Goal: Task Accomplishment & Management: Manage account settings

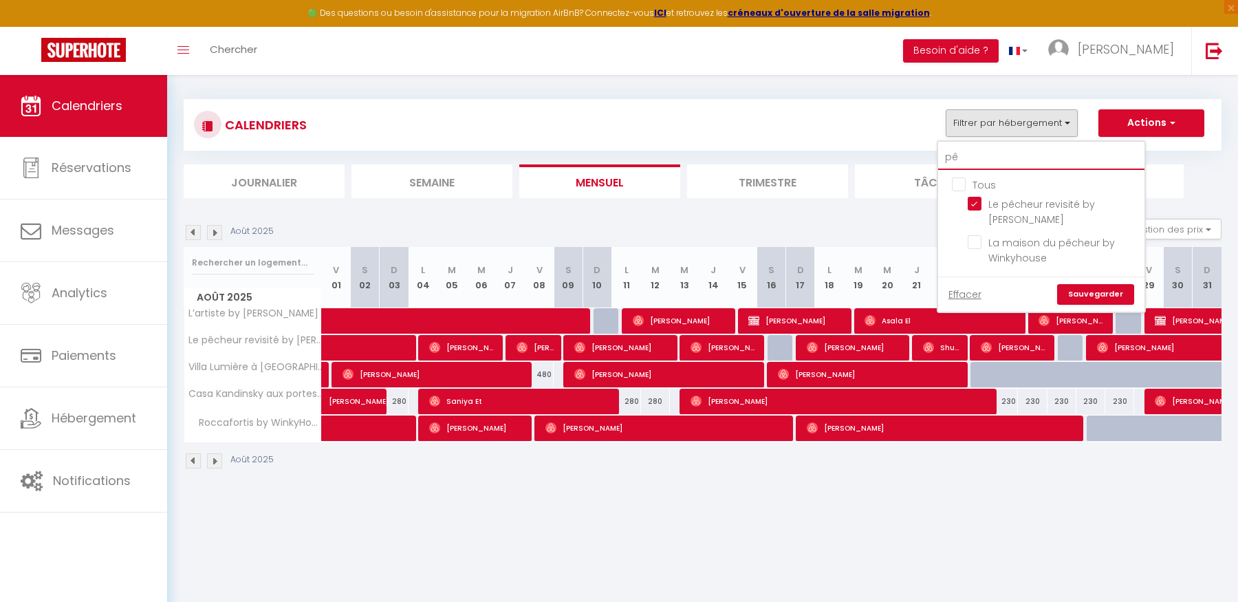
click at [987, 155] on input "pê" at bounding box center [1041, 157] width 206 height 25
type input "p"
checkbox input "false"
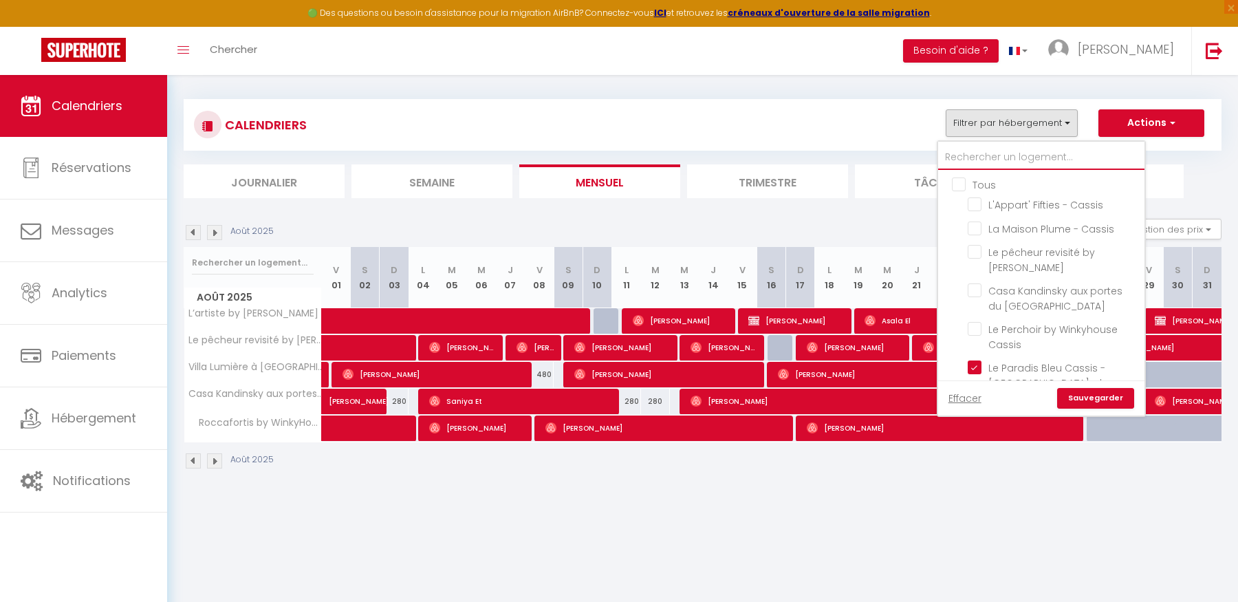
checkbox input "false"
checkbox input "true"
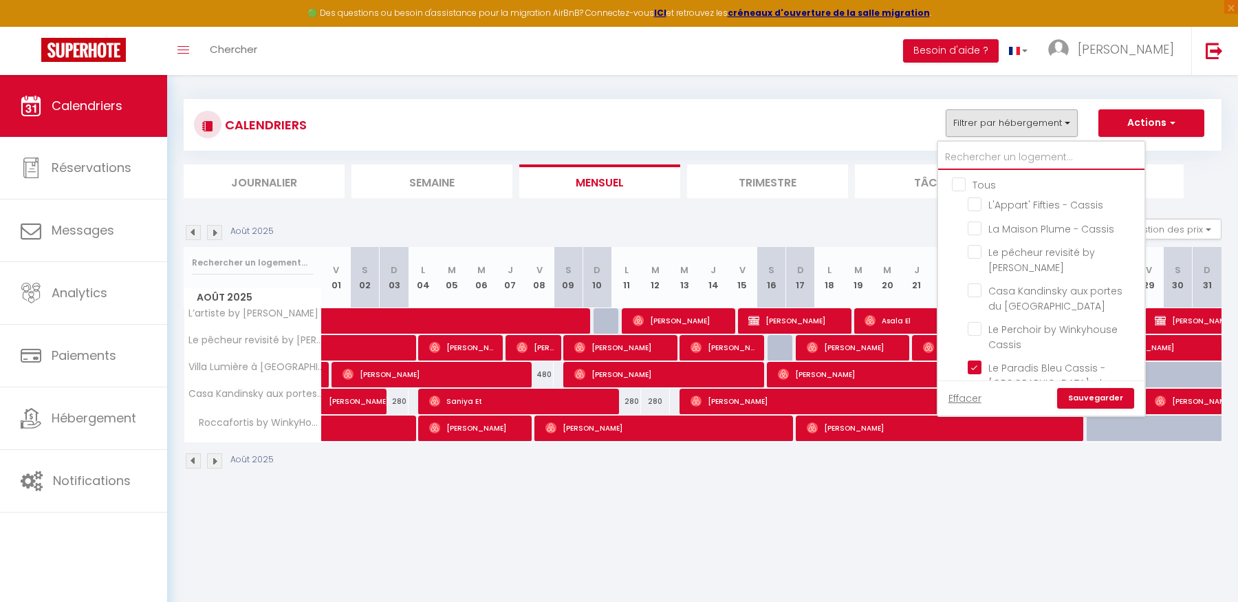
checkbox input "true"
type input "c"
checkbox input "true"
checkbox input "false"
checkbox input "true"
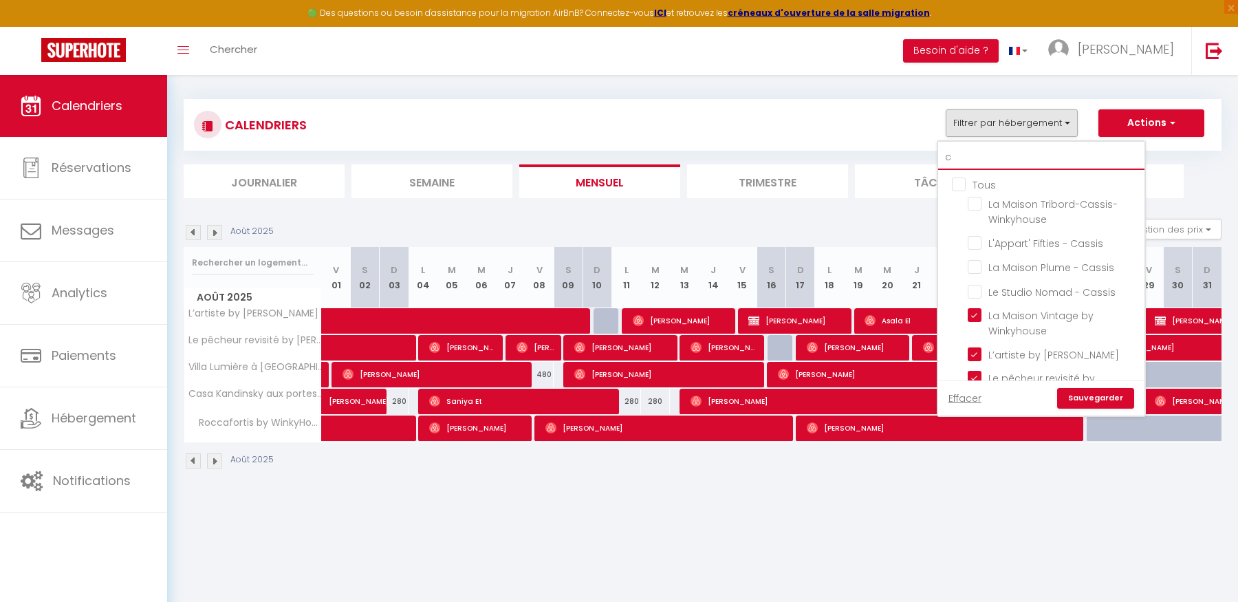
checkbox input "false"
type input "ci"
checkbox input "true"
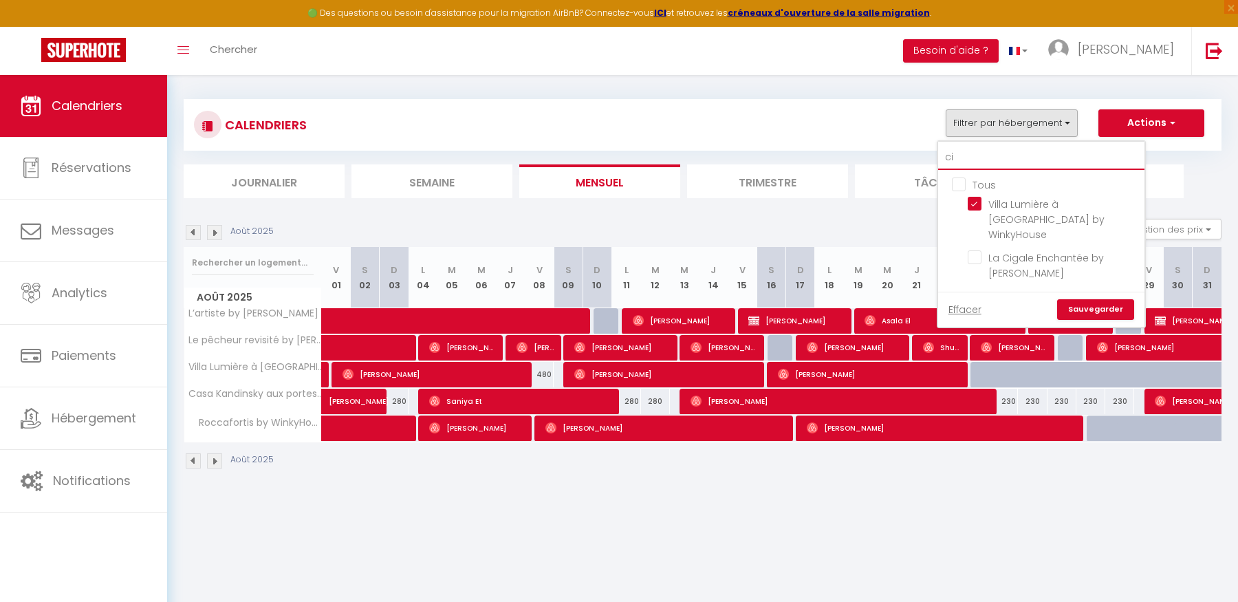
type input "cig"
checkbox input "false"
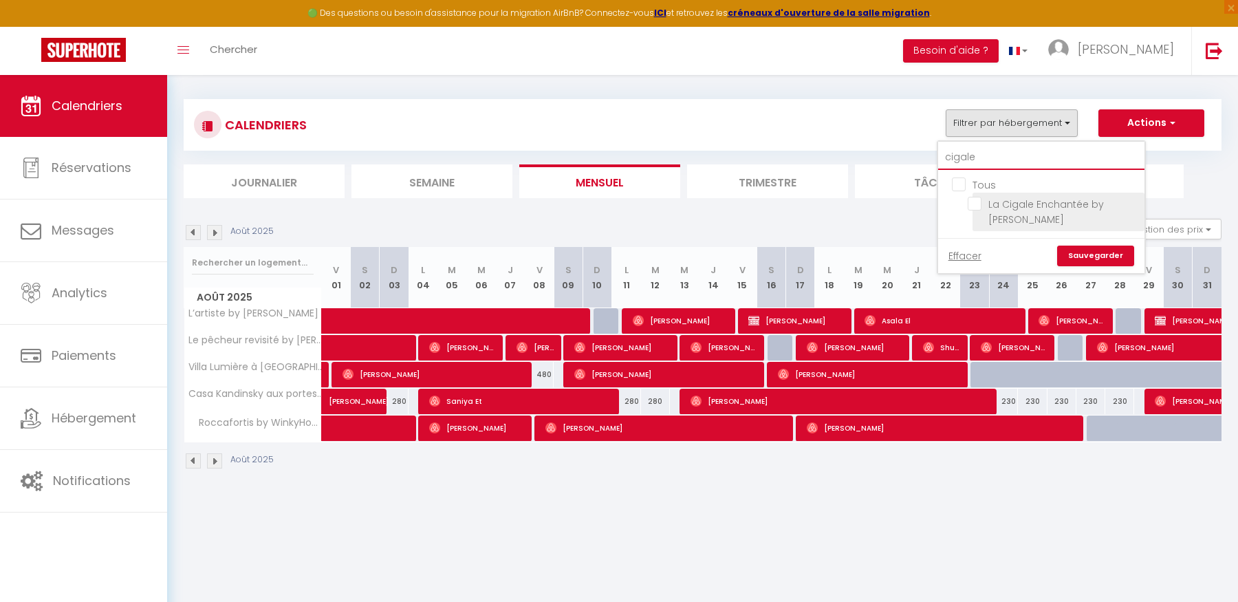
type input "cigale"
click at [979, 209] on input "La Cigale Enchantée by [PERSON_NAME]" at bounding box center [1054, 204] width 172 height 14
checkbox input "true"
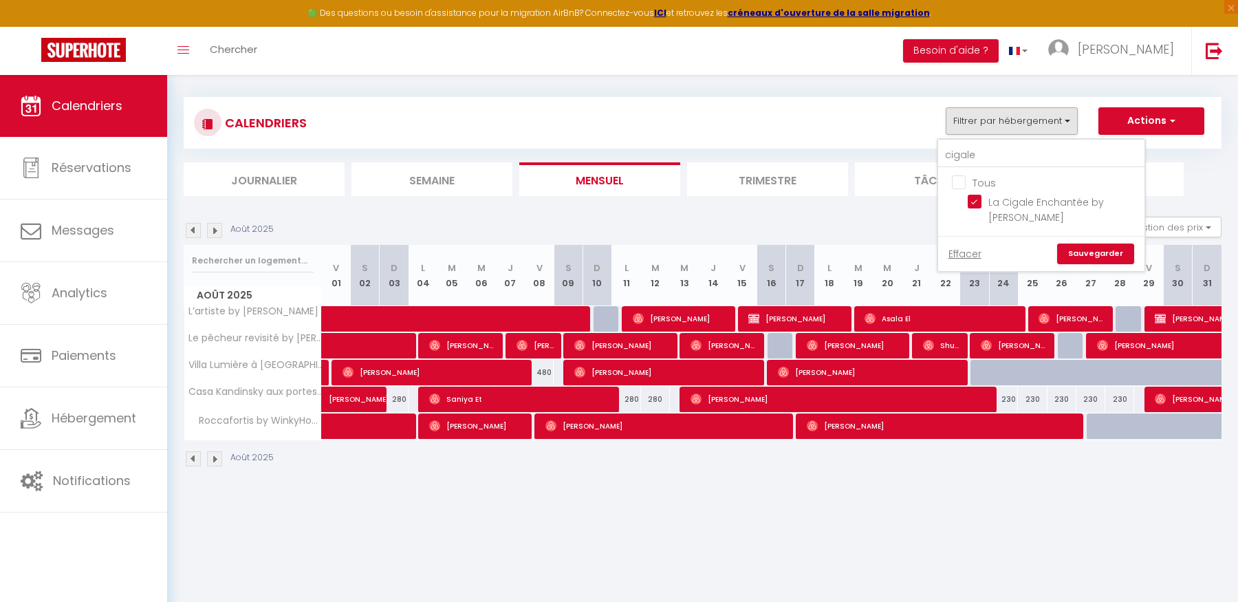
click at [1090, 257] on link "Sauvegarder" at bounding box center [1095, 254] width 77 height 21
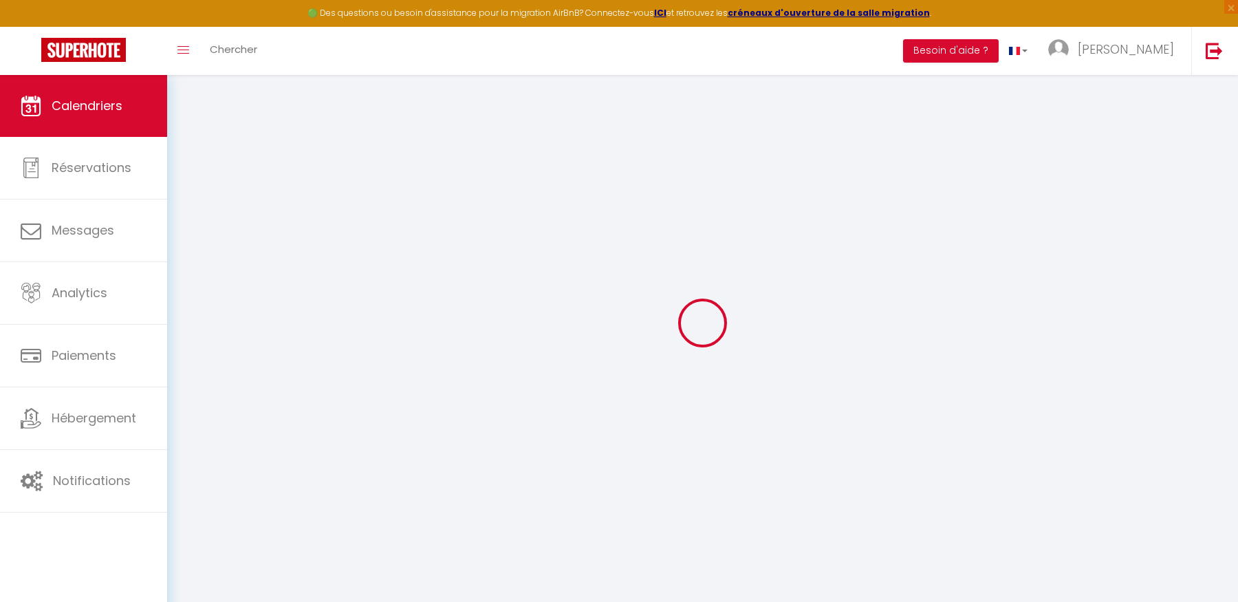
scroll to position [9, 0]
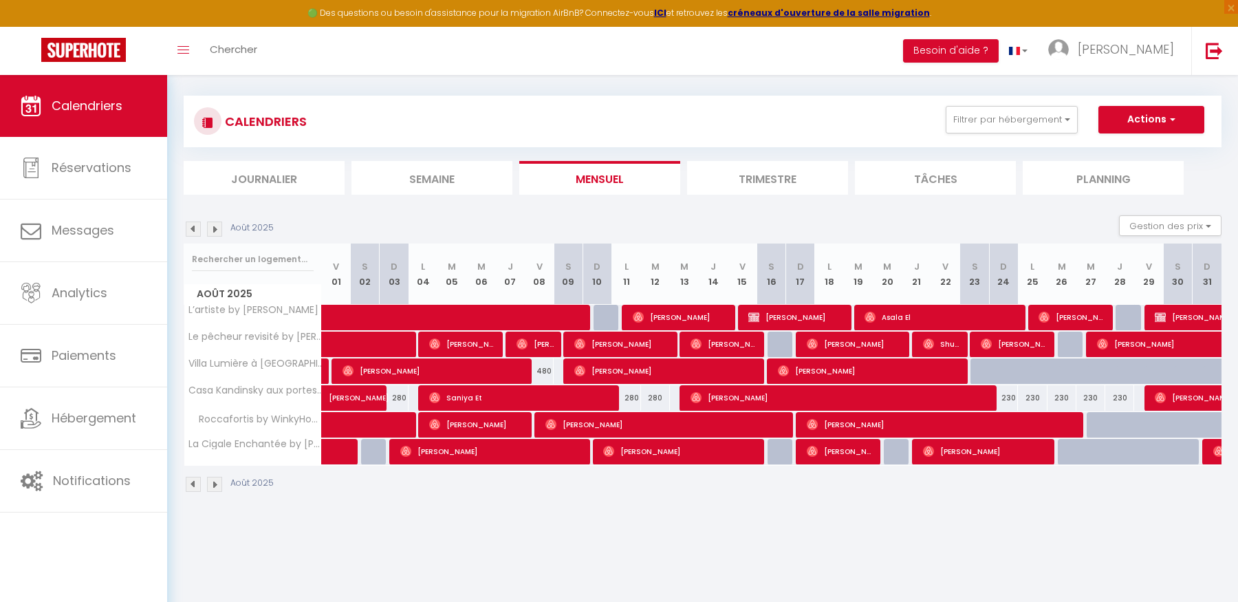
click at [219, 228] on img at bounding box center [214, 229] width 15 height 15
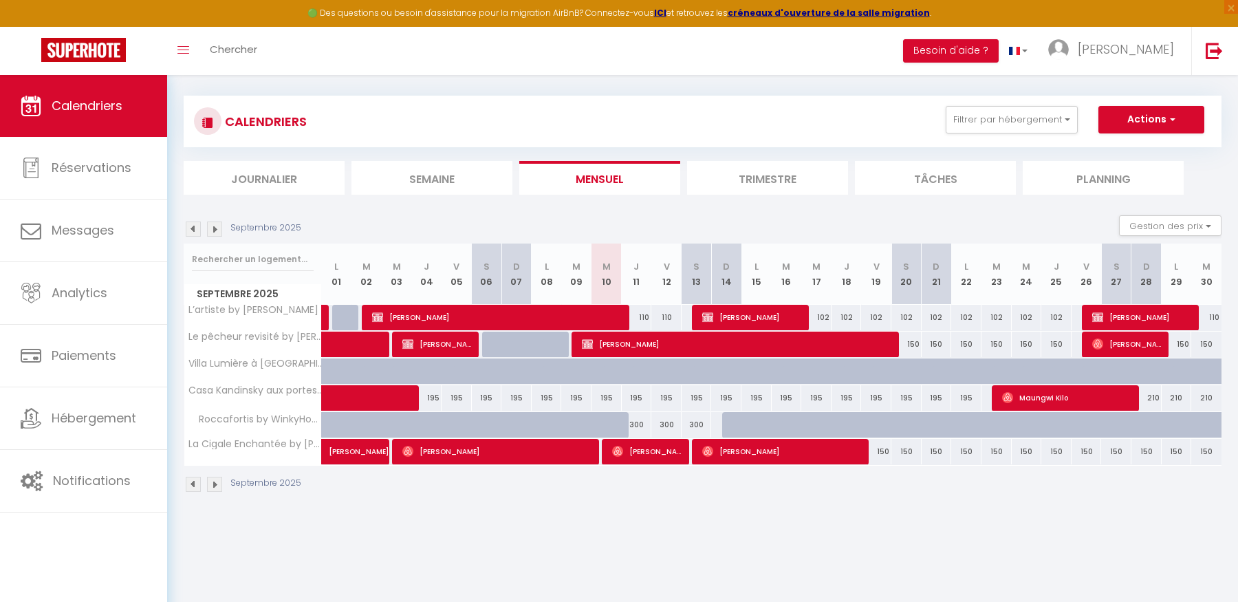
click at [219, 228] on img at bounding box center [214, 229] width 15 height 15
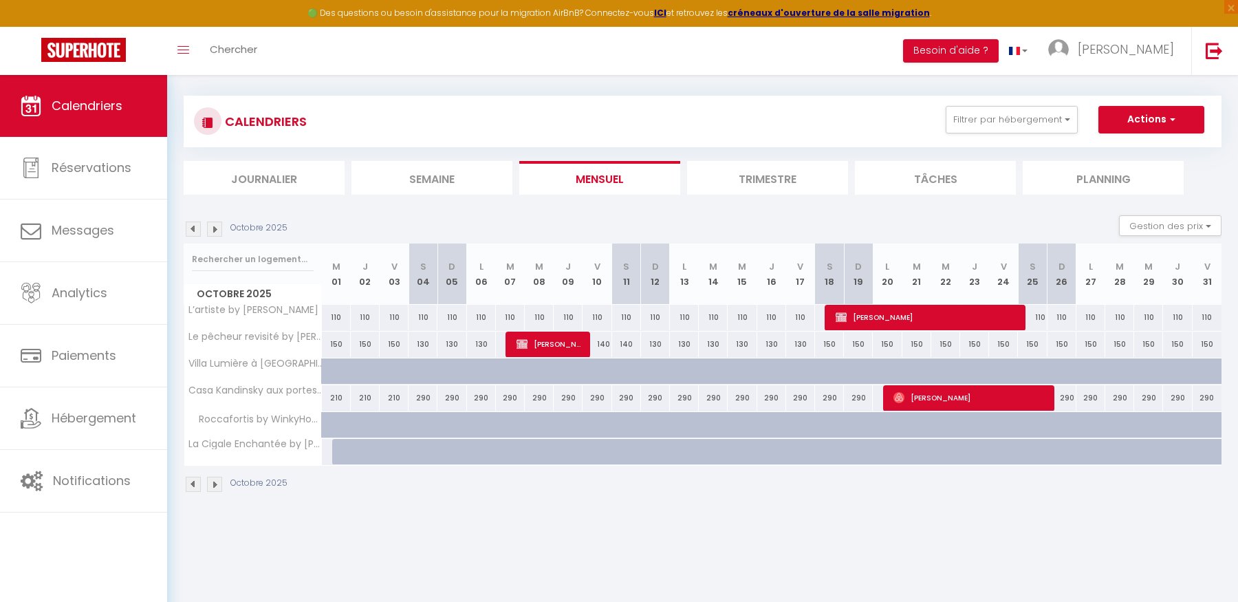
click at [338, 453] on div at bounding box center [346, 452] width 29 height 26
type input "Mer 01 Octobre 2025"
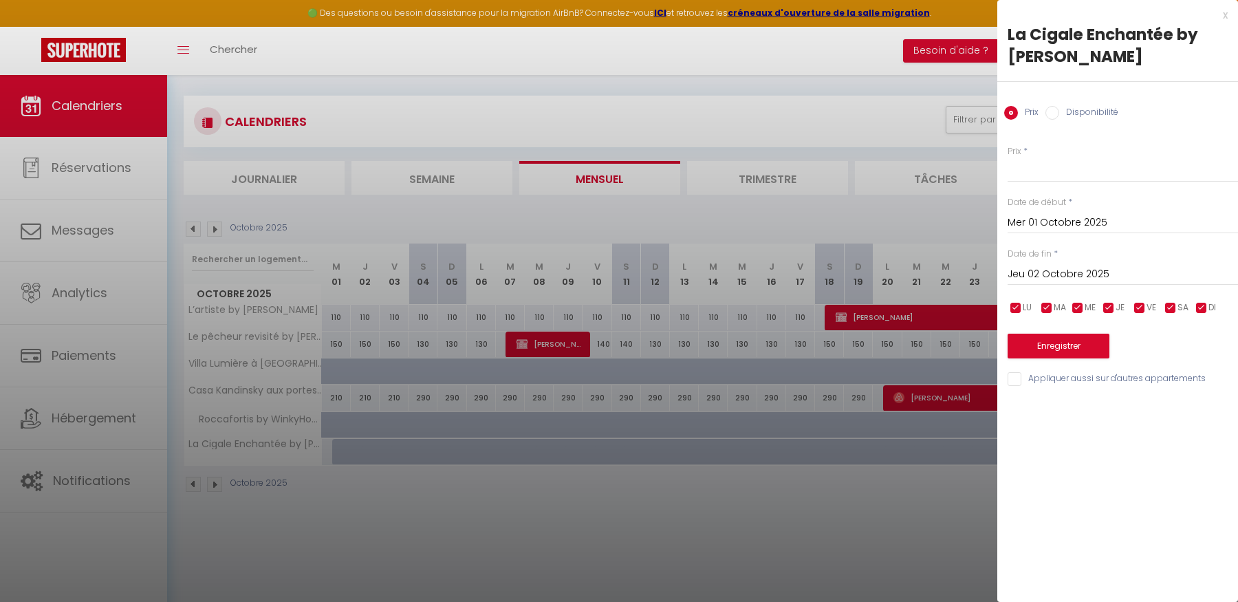
click at [1130, 278] on input "Jeu 02 Octobre 2025" at bounding box center [1123, 275] width 230 height 18
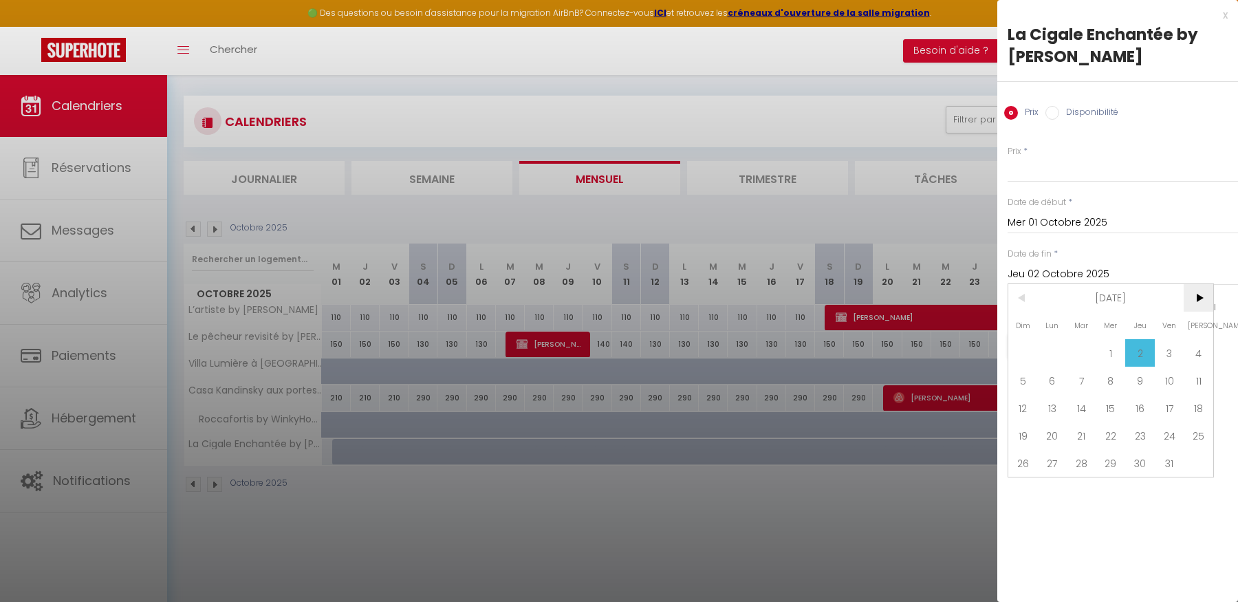
click at [1185, 296] on span ">" at bounding box center [1199, 298] width 30 height 28
click at [1192, 345] on span "1" at bounding box center [1199, 353] width 30 height 28
type input "[DATE]"
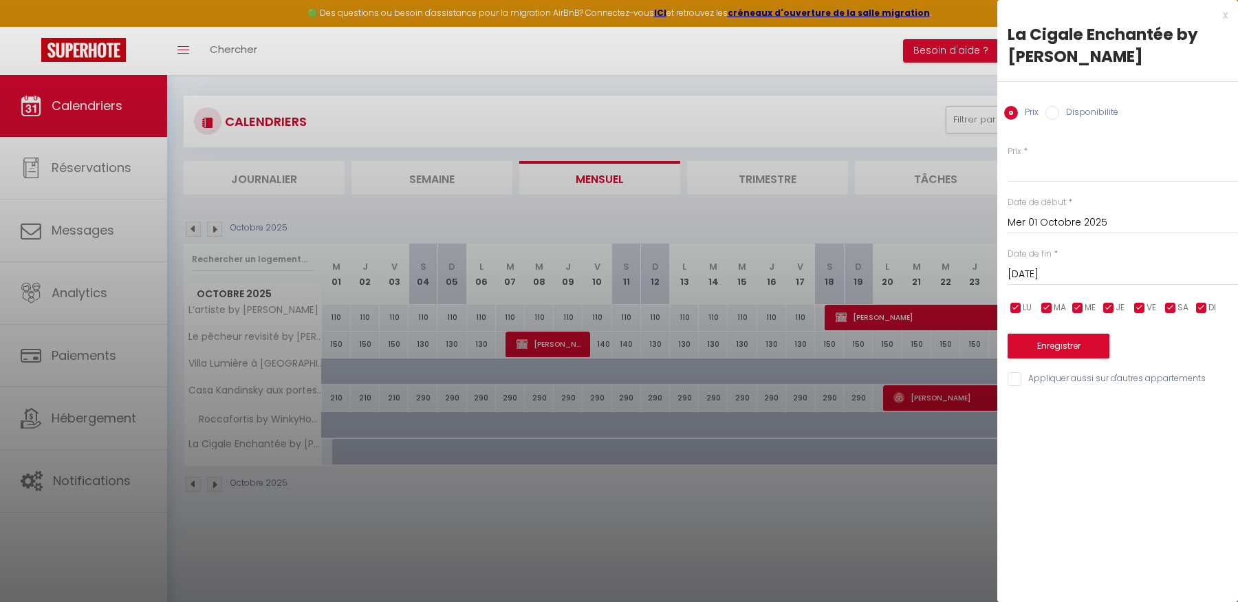
click at [1050, 111] on input "Disponibilité" at bounding box center [1053, 113] width 14 height 14
radio input "true"
radio input "false"
click at [1055, 351] on button "Enregistrer" at bounding box center [1059, 347] width 102 height 25
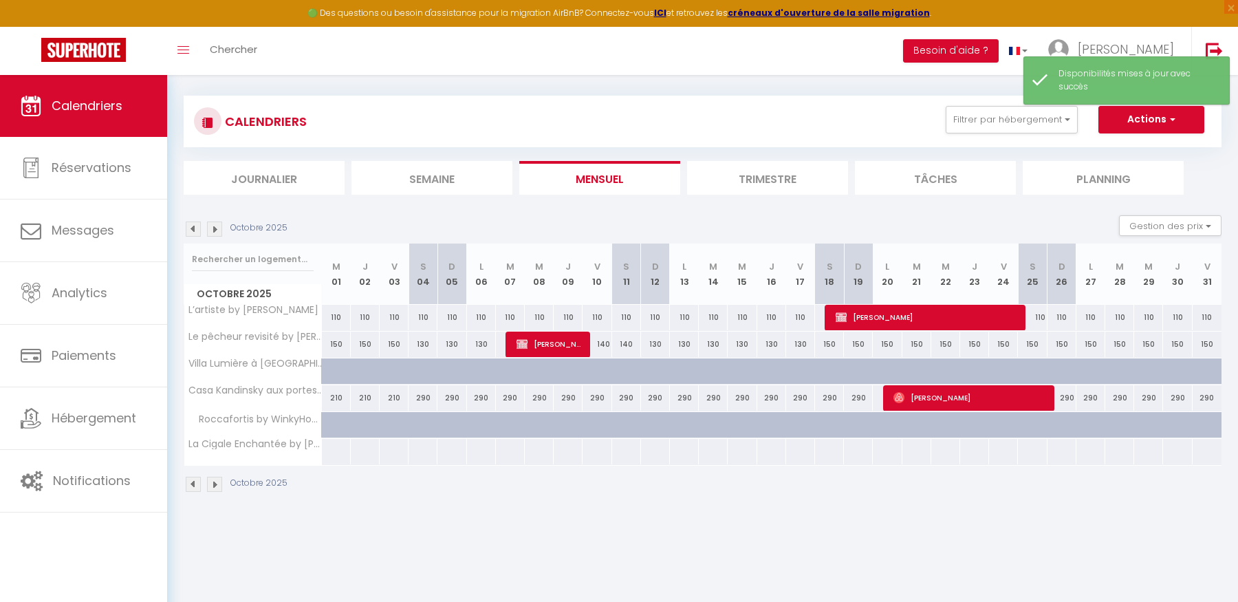
click at [195, 226] on img at bounding box center [193, 229] width 15 height 15
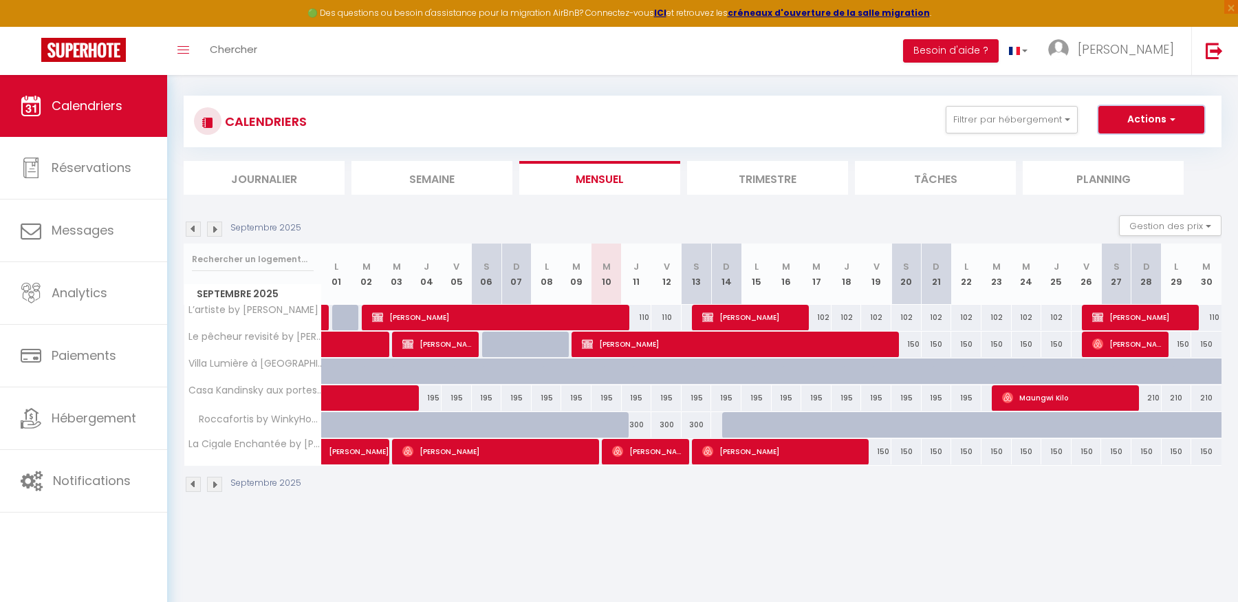
click at [1121, 118] on button "Actions" at bounding box center [1152, 120] width 106 height 28
click at [1149, 226] on button "Gestion des prix" at bounding box center [1170, 225] width 103 height 21
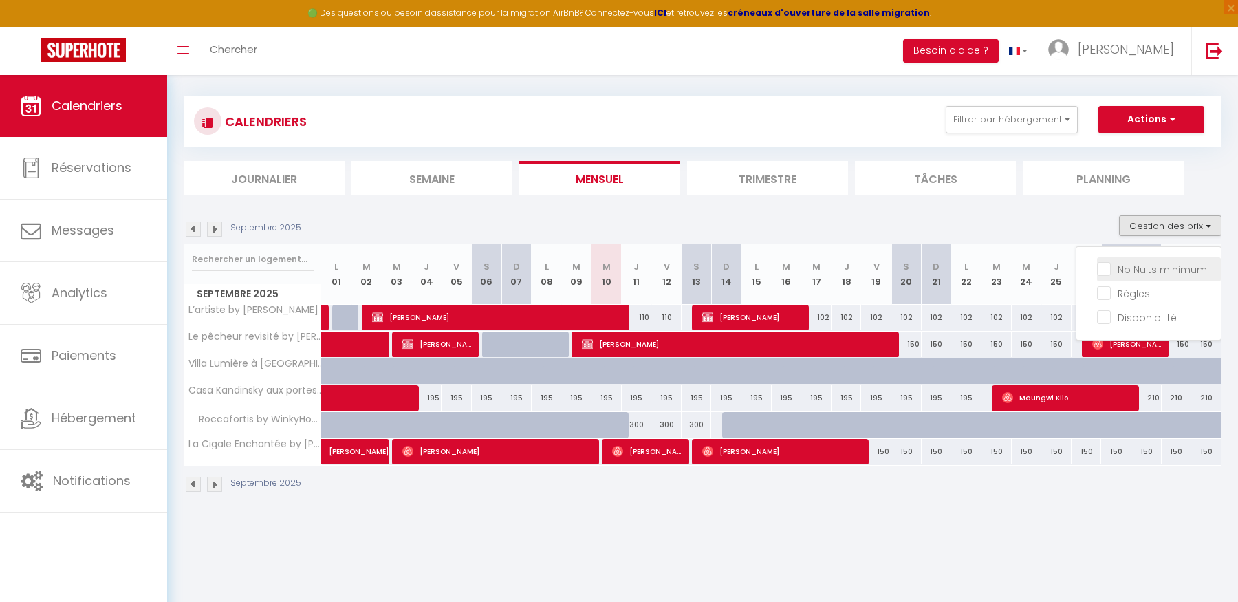
click at [1104, 269] on input "Nb Nuits minimum" at bounding box center [1159, 268] width 124 height 14
checkbox input "true"
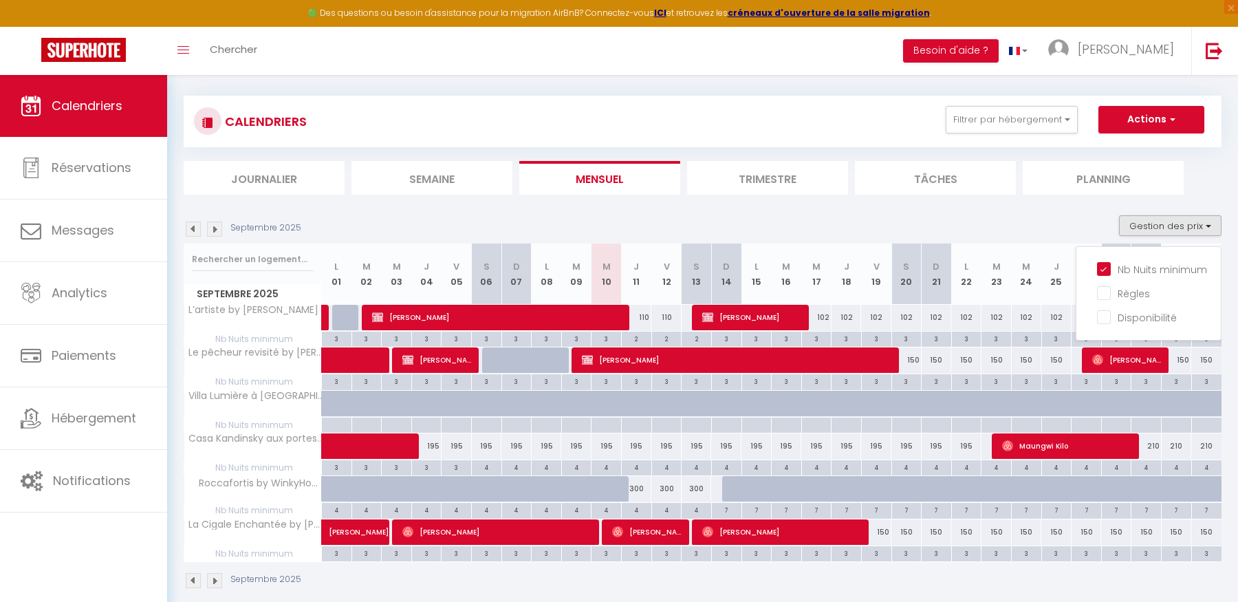
click at [215, 233] on img at bounding box center [214, 229] width 15 height 15
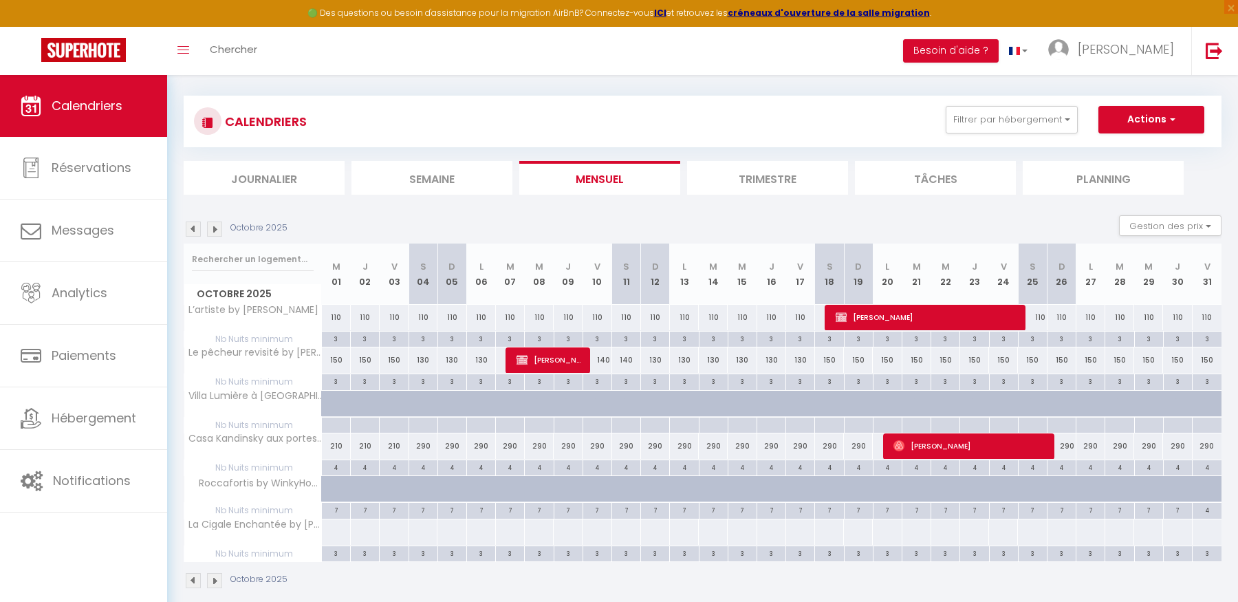
click at [195, 229] on img at bounding box center [193, 229] width 15 height 15
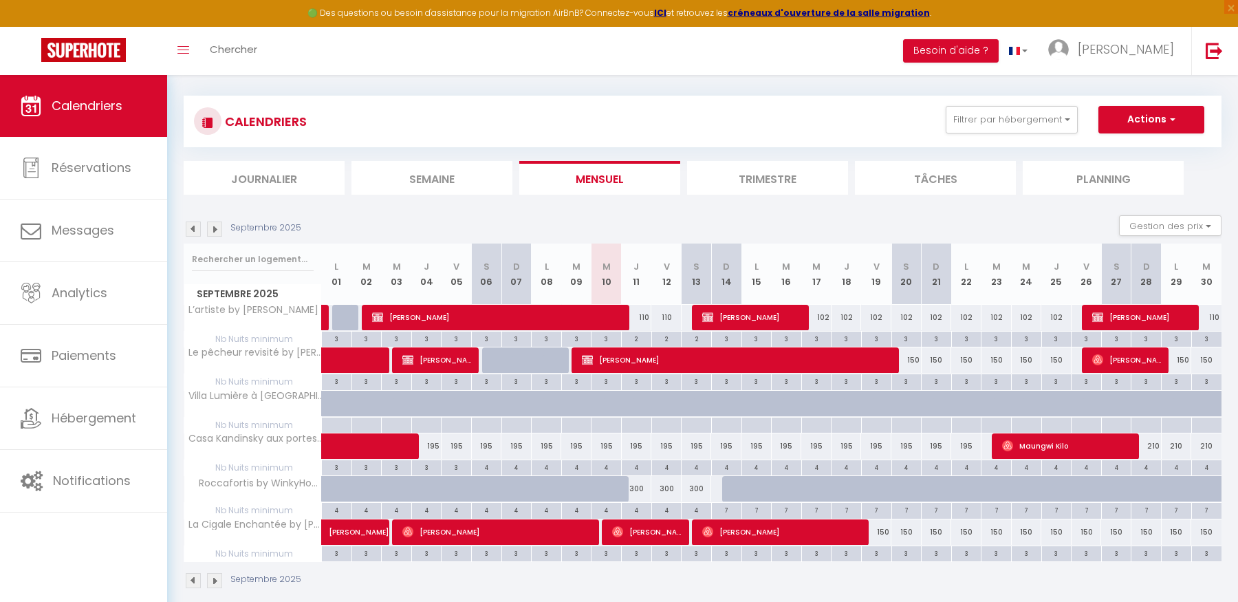
click at [1201, 529] on div "150" at bounding box center [1207, 531] width 30 height 25
select select "1"
type input "[DATE]"
type input "Mer 01 Octobre 2025"
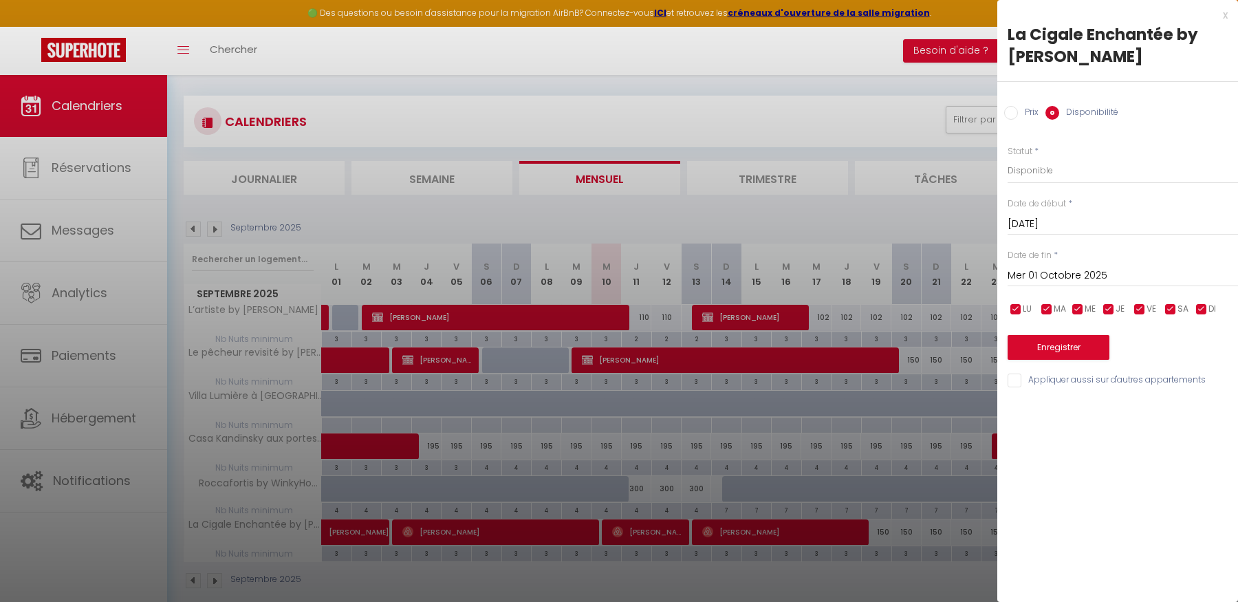
click at [1007, 109] on input "Prix" at bounding box center [1011, 113] width 14 height 14
radio input "true"
radio input "false"
click at [1076, 277] on input "Mer 01 Octobre 2025" at bounding box center [1123, 275] width 230 height 18
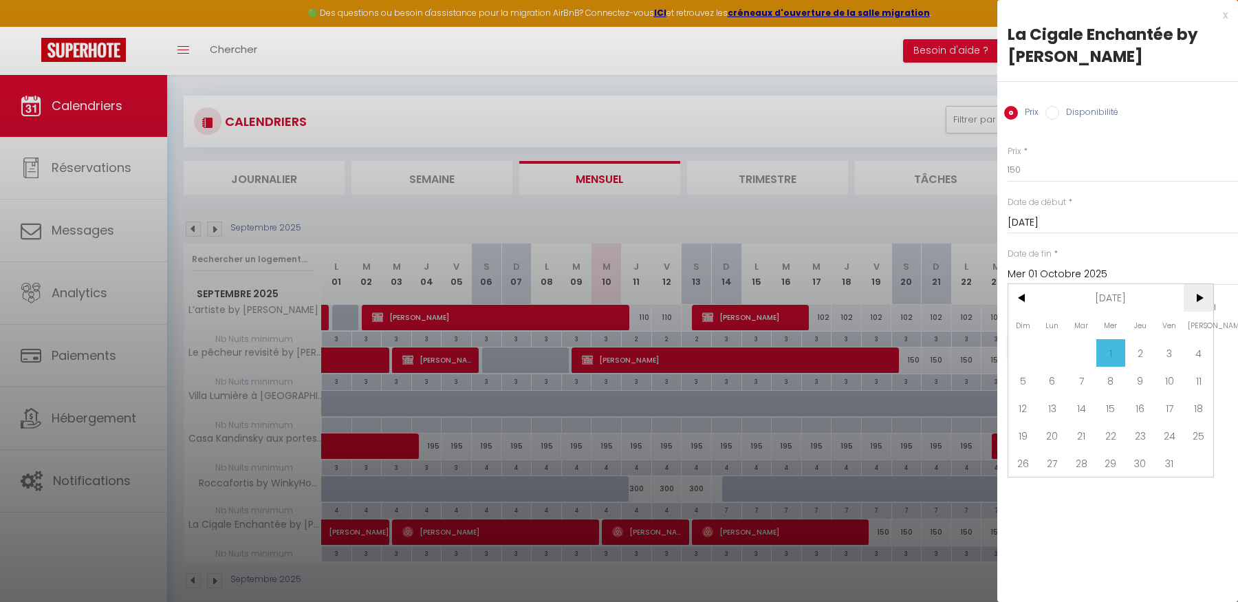
click at [1193, 293] on span ">" at bounding box center [1199, 298] width 30 height 28
drag, startPoint x: 1196, startPoint y: 348, endPoint x: 1186, endPoint y: 341, distance: 12.8
click at [1196, 348] on span "1" at bounding box center [1199, 353] width 30 height 28
type input "[DATE]"
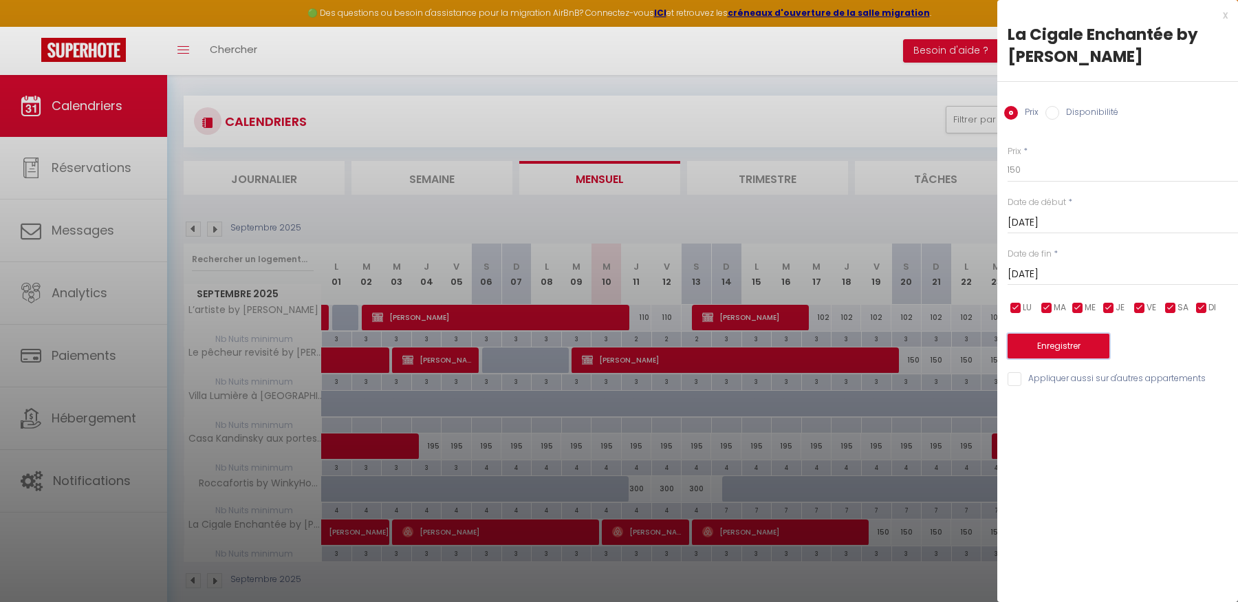
click at [1055, 347] on button "Enregistrer" at bounding box center [1059, 346] width 102 height 25
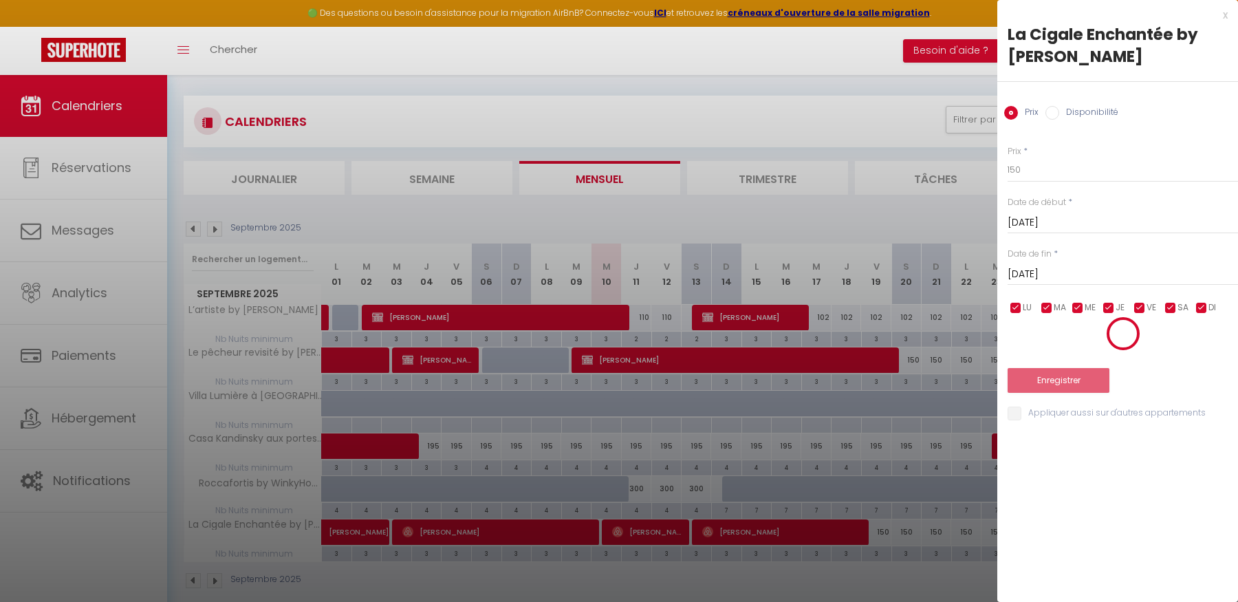
scroll to position [10, 0]
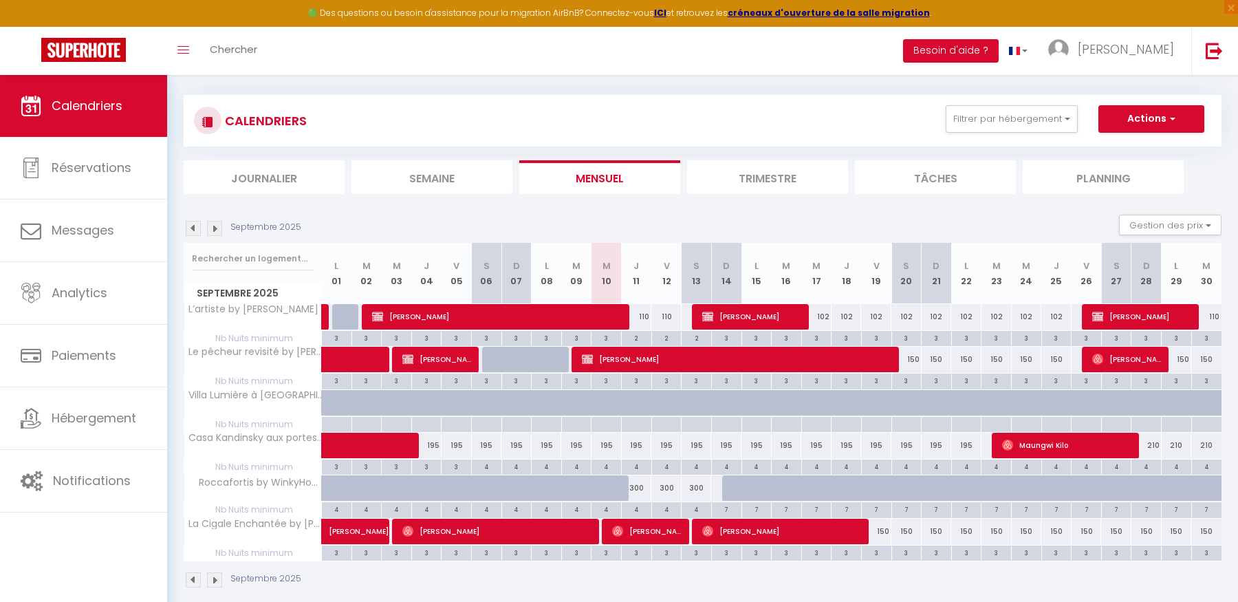
click at [213, 227] on img at bounding box center [214, 228] width 15 height 15
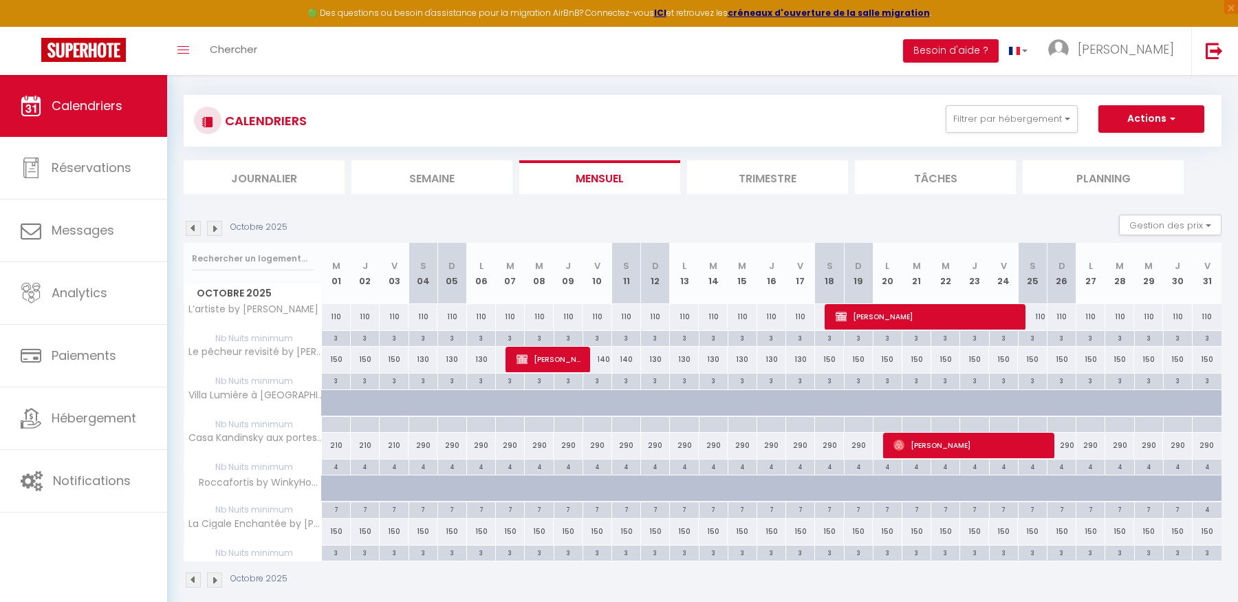
click at [194, 226] on img at bounding box center [193, 228] width 15 height 15
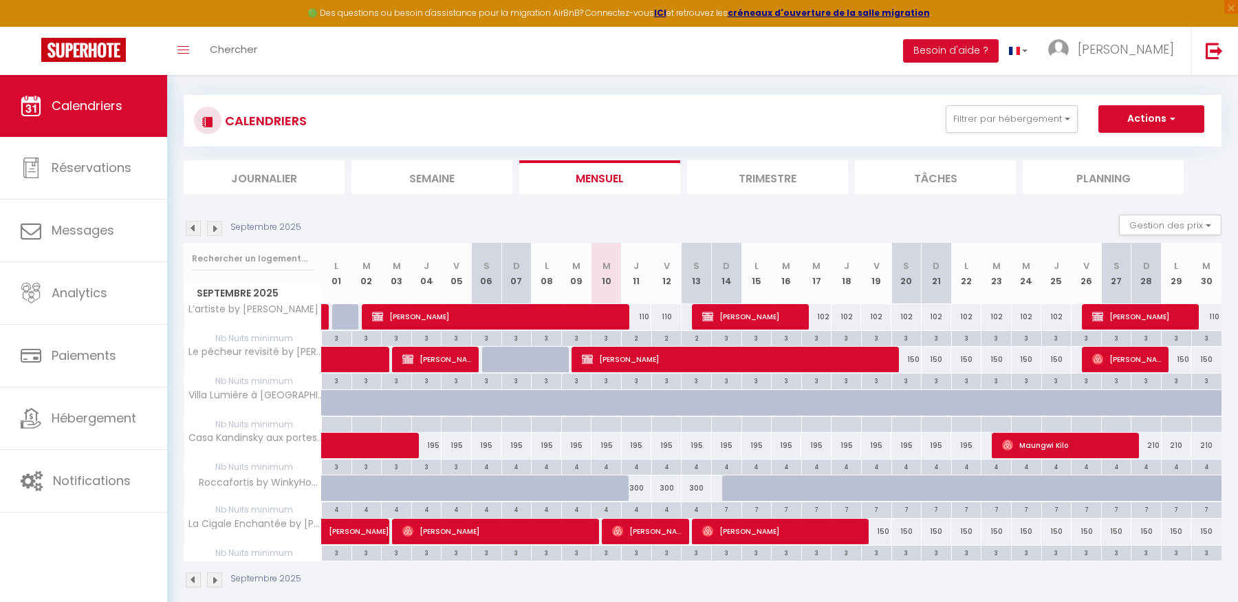
click at [885, 536] on div "150" at bounding box center [876, 531] width 30 height 25
type input "150"
type input "Ven 19 Septembre 2025"
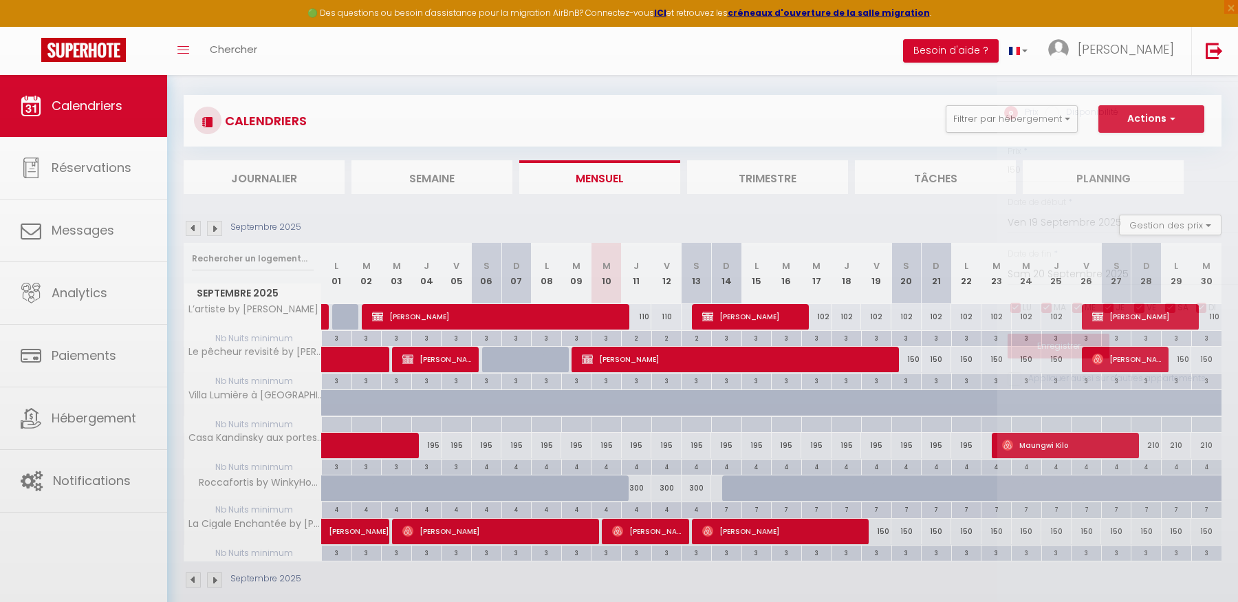
scroll to position [10, 0]
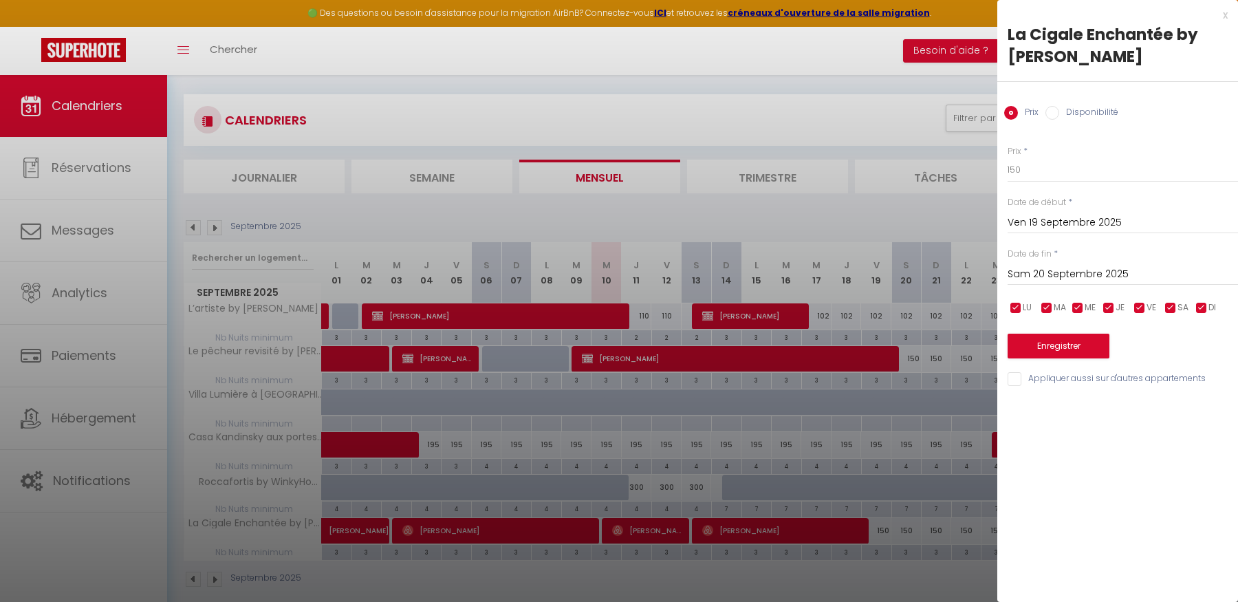
click at [1185, 275] on input "Sam 20 Septembre 2025" at bounding box center [1123, 275] width 230 height 18
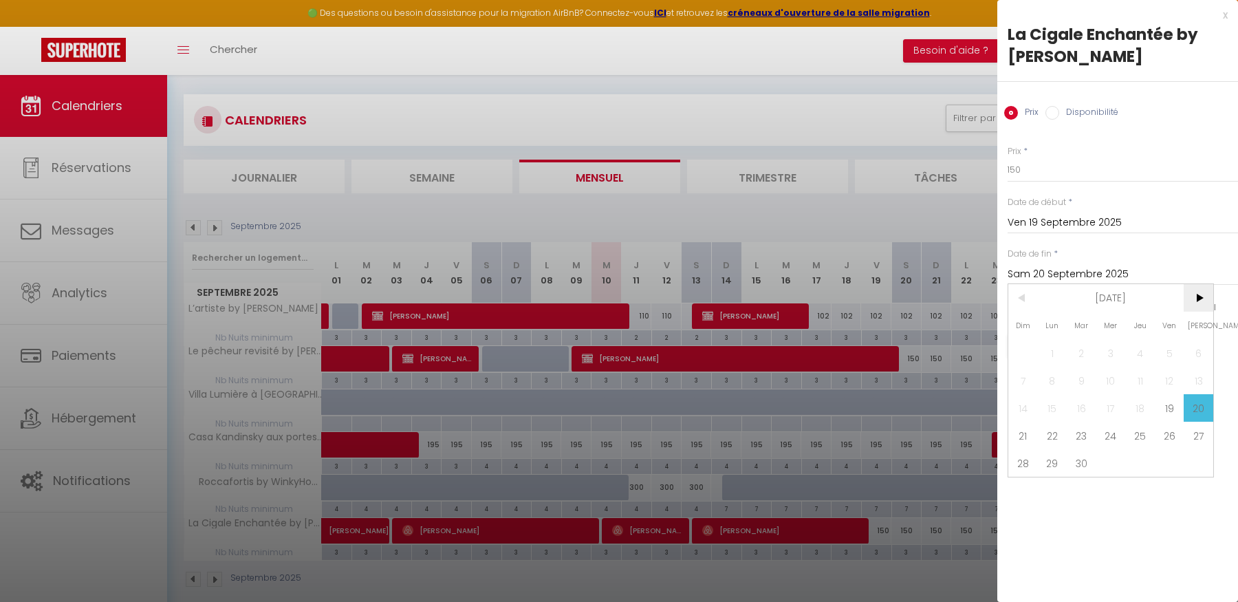
click at [1206, 302] on span ">" at bounding box center [1199, 298] width 30 height 28
click at [1173, 354] on span "3" at bounding box center [1170, 353] width 30 height 28
type input "Ven 03 Octobre 2025"
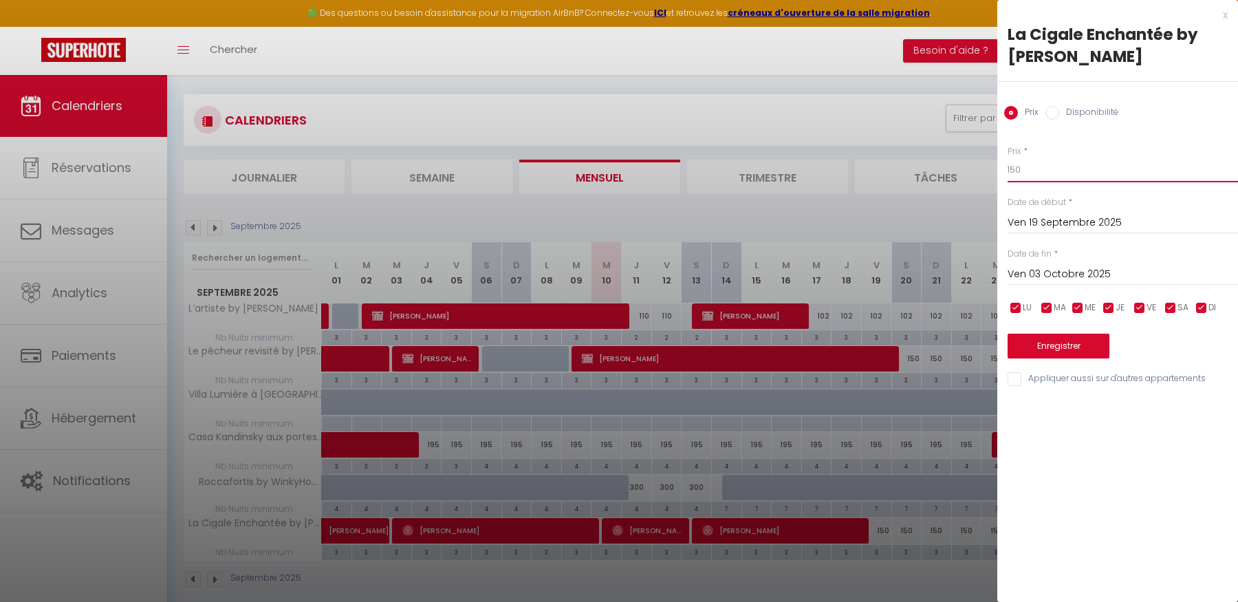
drag, startPoint x: 1039, startPoint y: 175, endPoint x: 967, endPoint y: 164, distance: 72.4
click at [967, 164] on body "🟢 Des questions ou besoin d'assistance pour la migration AirBnB? Connectez-vous…" at bounding box center [619, 366] width 1238 height 602
type input "140"
click at [1095, 351] on button "Enregistrer" at bounding box center [1059, 346] width 102 height 25
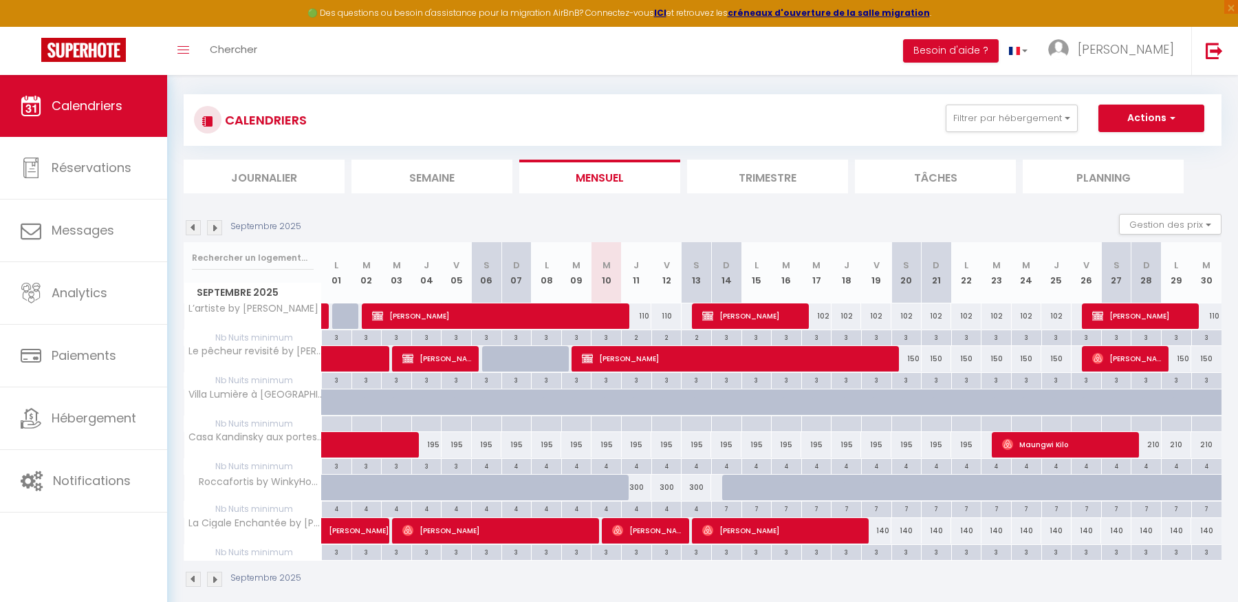
click at [210, 228] on img at bounding box center [214, 227] width 15 height 15
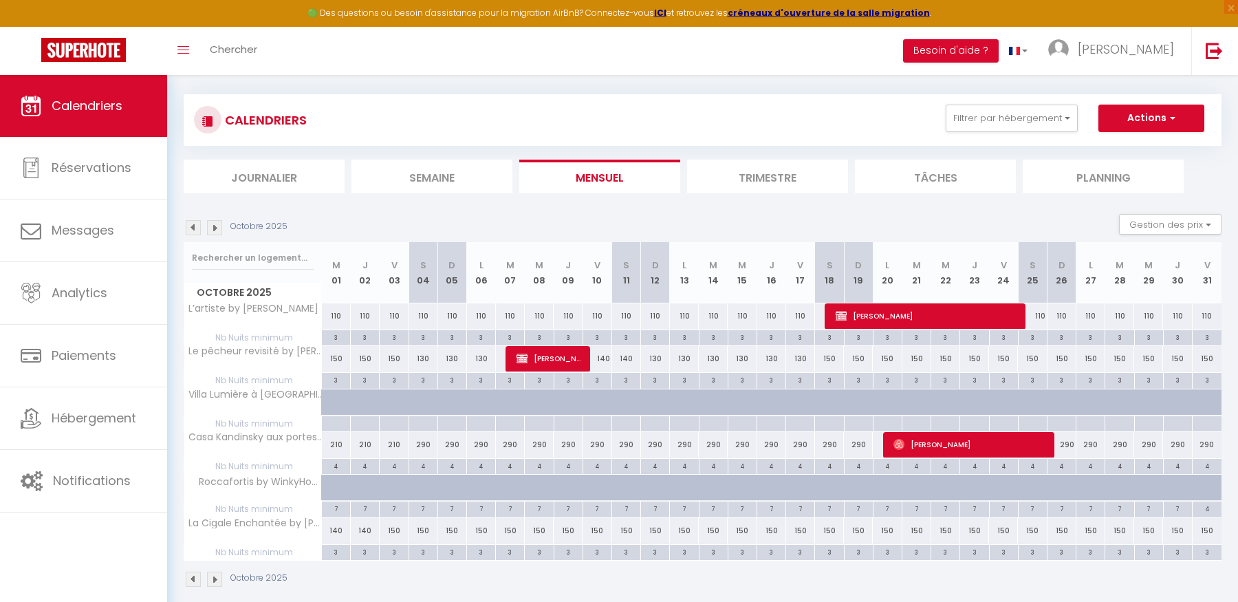
click at [395, 531] on div "150" at bounding box center [394, 530] width 29 height 25
type input "150"
type input "Ven 03 Octobre 2025"
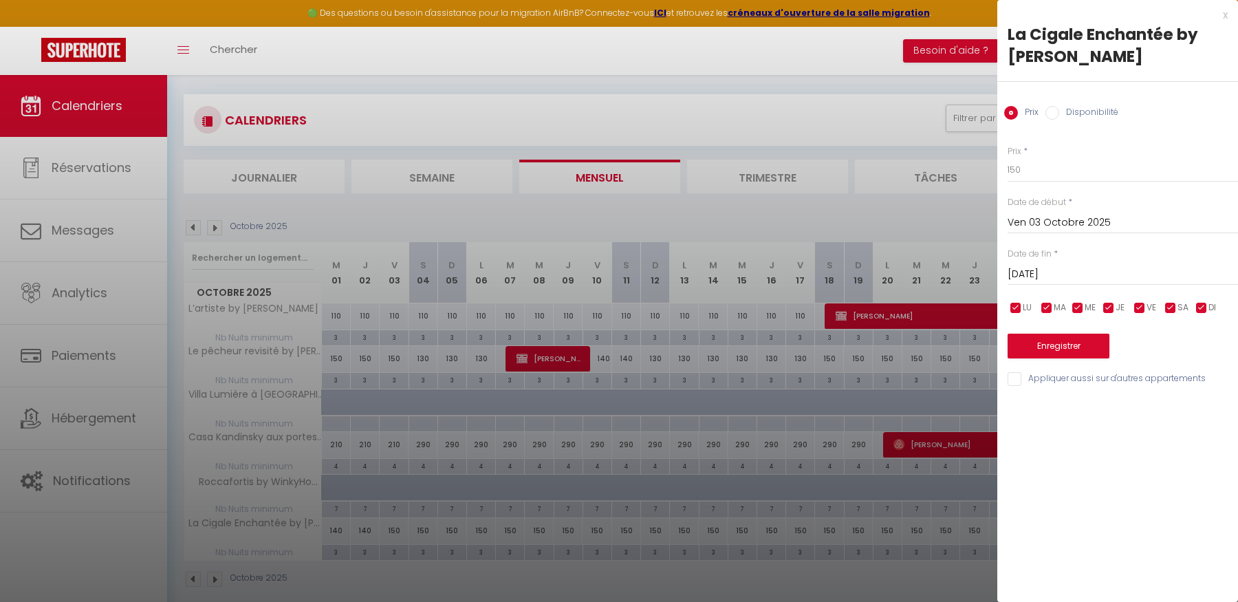
click at [1060, 271] on input "[DATE]" at bounding box center [1123, 275] width 230 height 18
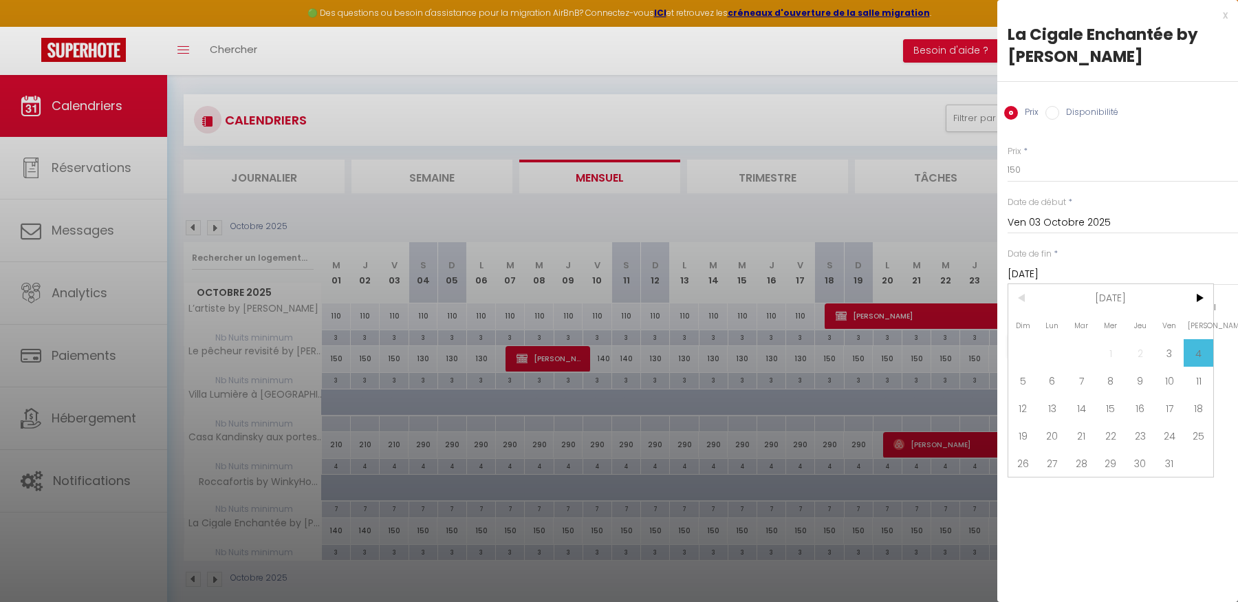
drag, startPoint x: 1193, startPoint y: 411, endPoint x: 1152, endPoint y: 375, distance: 54.1
click at [1193, 411] on span "18" at bounding box center [1199, 408] width 30 height 28
type input "[DATE]"
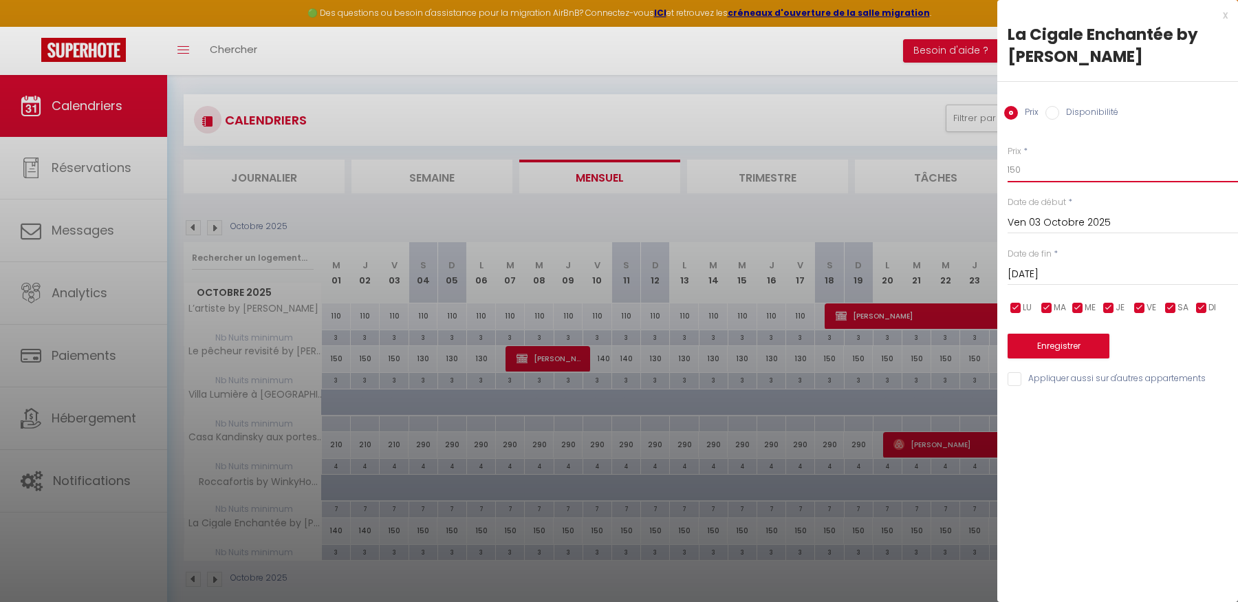
drag, startPoint x: 1034, startPoint y: 169, endPoint x: 1009, endPoint y: 171, distance: 24.9
click at [1009, 171] on input "150" at bounding box center [1123, 170] width 230 height 25
type input "130"
click at [1031, 357] on button "Enregistrer" at bounding box center [1059, 346] width 102 height 25
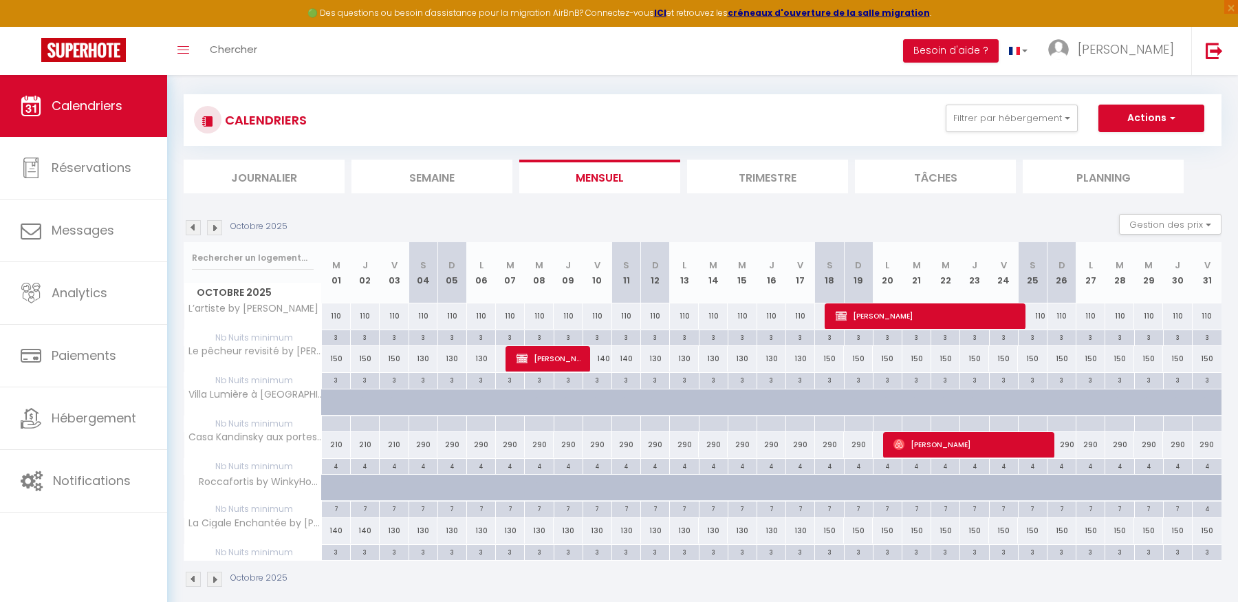
click at [828, 365] on div "150" at bounding box center [829, 358] width 29 height 25
type input "150"
type input "[DATE]"
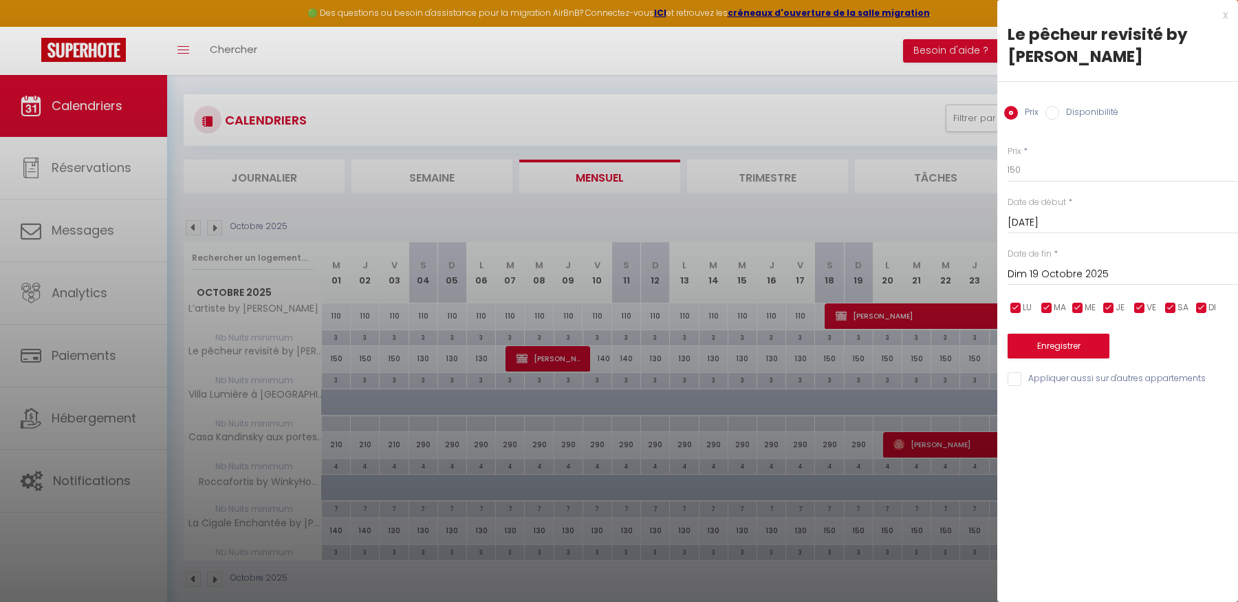
click at [1095, 273] on input "Dim 19 Octobre 2025" at bounding box center [1123, 275] width 230 height 18
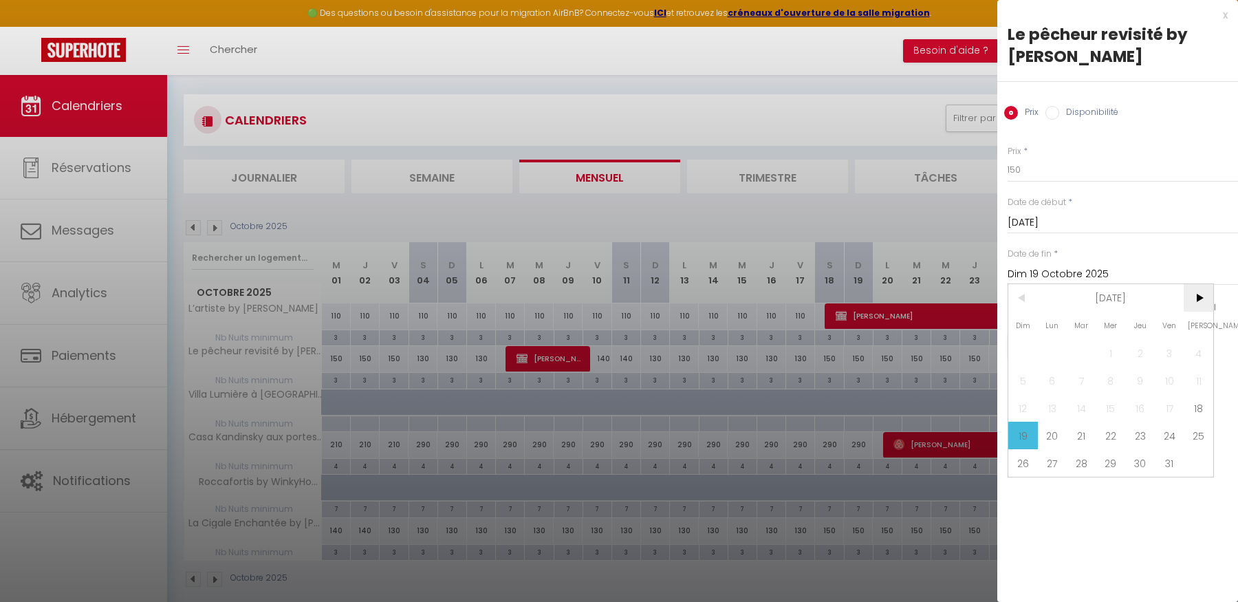
click at [1209, 295] on span ">" at bounding box center [1199, 298] width 30 height 28
click at [1015, 385] on span "2" at bounding box center [1024, 381] width 30 height 28
type input "Dim 02 Novembre 2025"
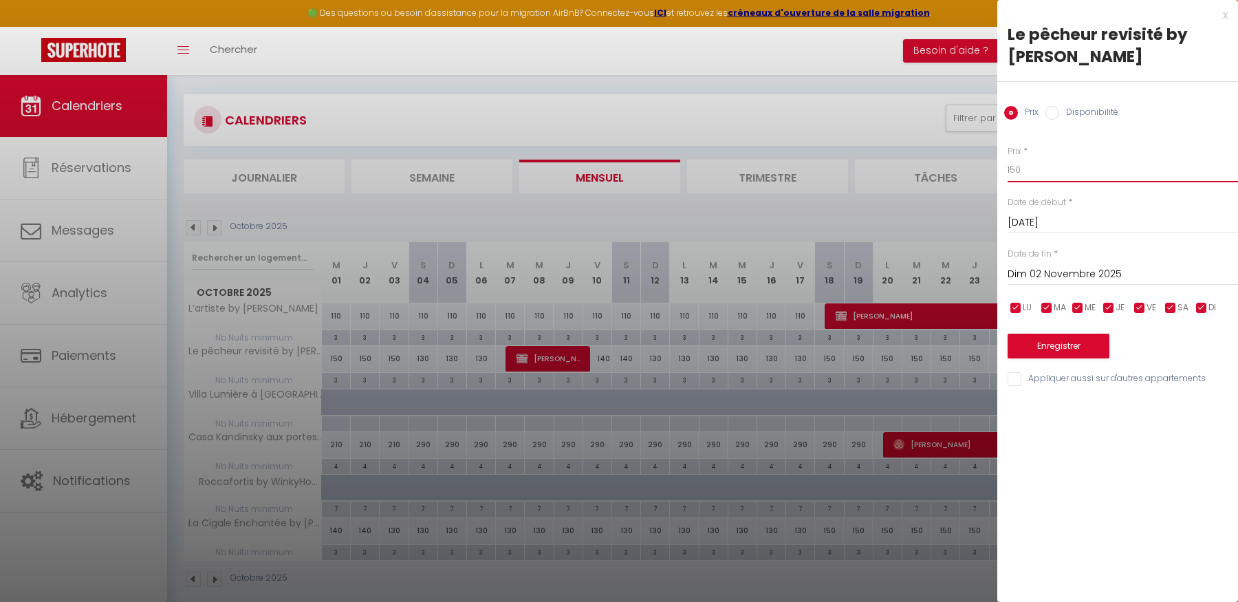
drag, startPoint x: 1026, startPoint y: 173, endPoint x: 989, endPoint y: 169, distance: 36.7
click at [989, 169] on body "🟢 Des questions ou besoin d'assistance pour la migration AirBnB? Connectez-vous…" at bounding box center [619, 366] width 1238 height 602
type input "140"
click at [1037, 352] on button "Enregistrer" at bounding box center [1059, 346] width 102 height 25
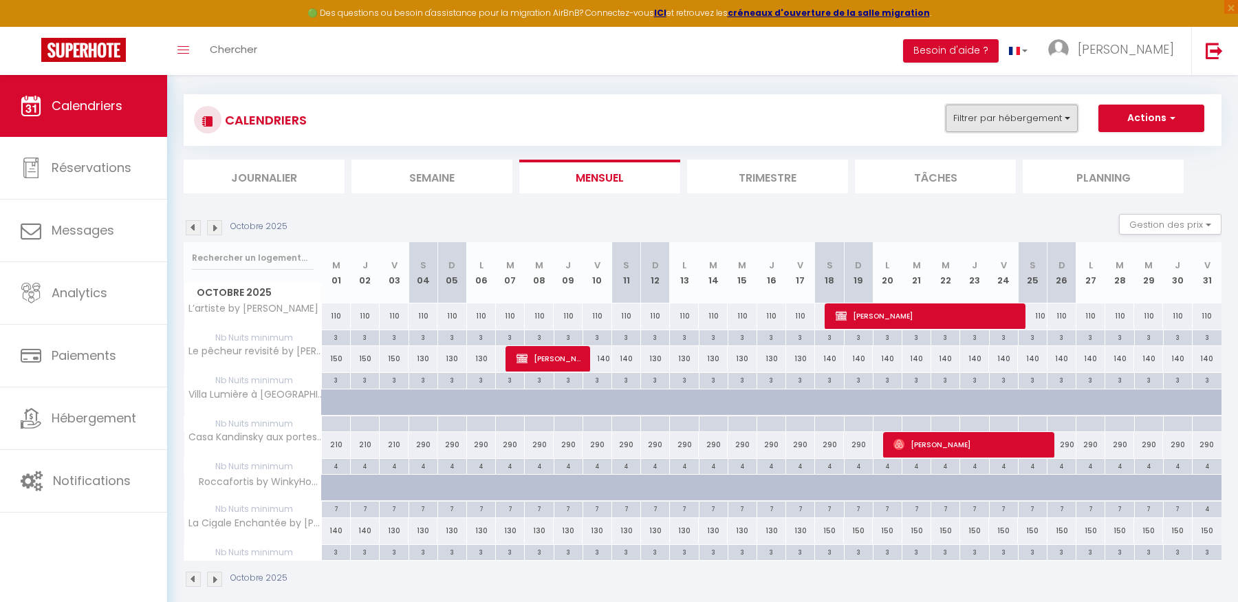
click at [985, 114] on button "Filtrer par hébergement" at bounding box center [1012, 119] width 132 height 28
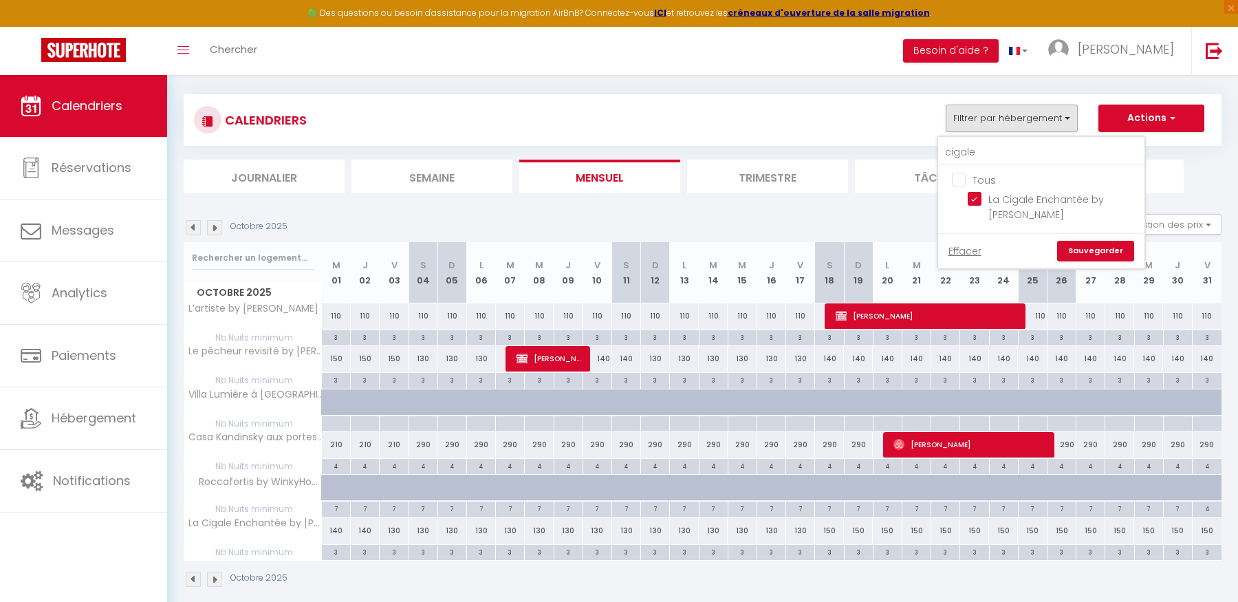
click at [962, 180] on input "Tous" at bounding box center [1055, 179] width 206 height 14
checkbox input "false"
drag, startPoint x: 985, startPoint y: 155, endPoint x: 906, endPoint y: 149, distance: 78.7
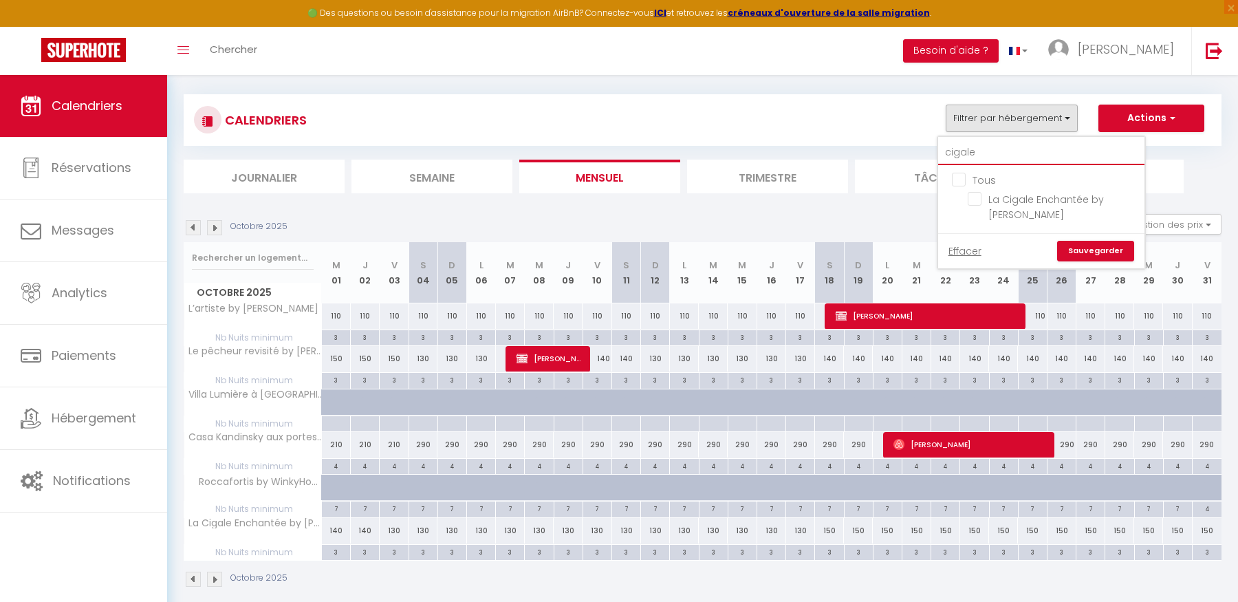
click at [906, 149] on div "CALENDRIERS Filtrer par hébergement cigale Tous La Cigale Enchantée by [PERSON_…" at bounding box center [703, 143] width 1038 height 99
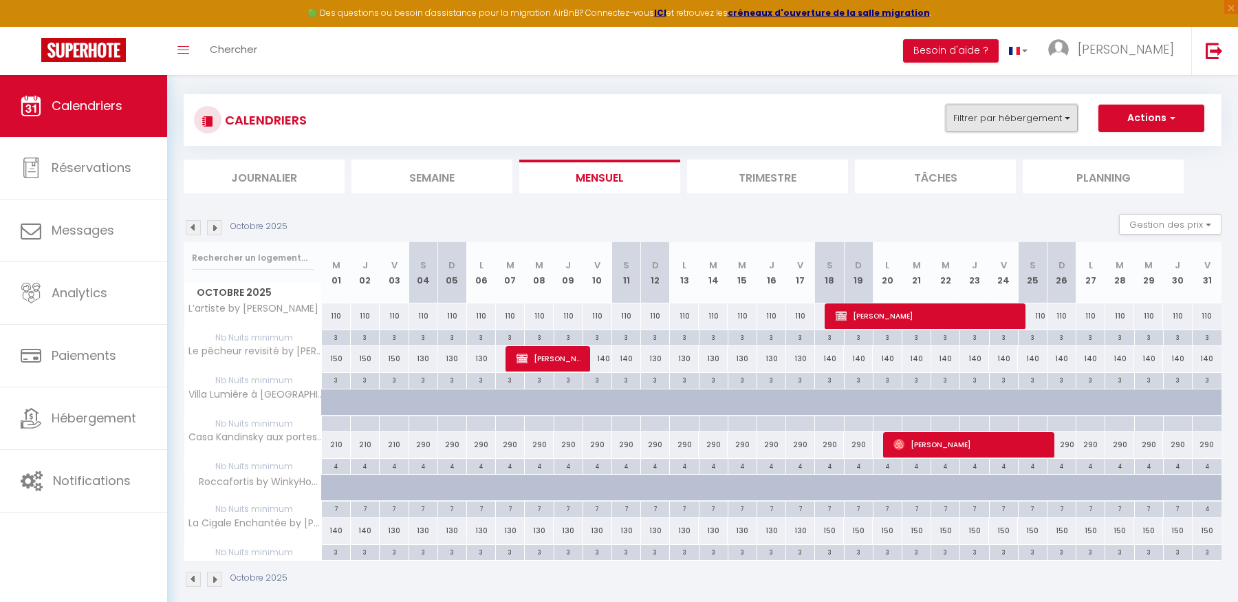
click at [968, 123] on button "Filtrer par hébergement" at bounding box center [1012, 119] width 132 height 28
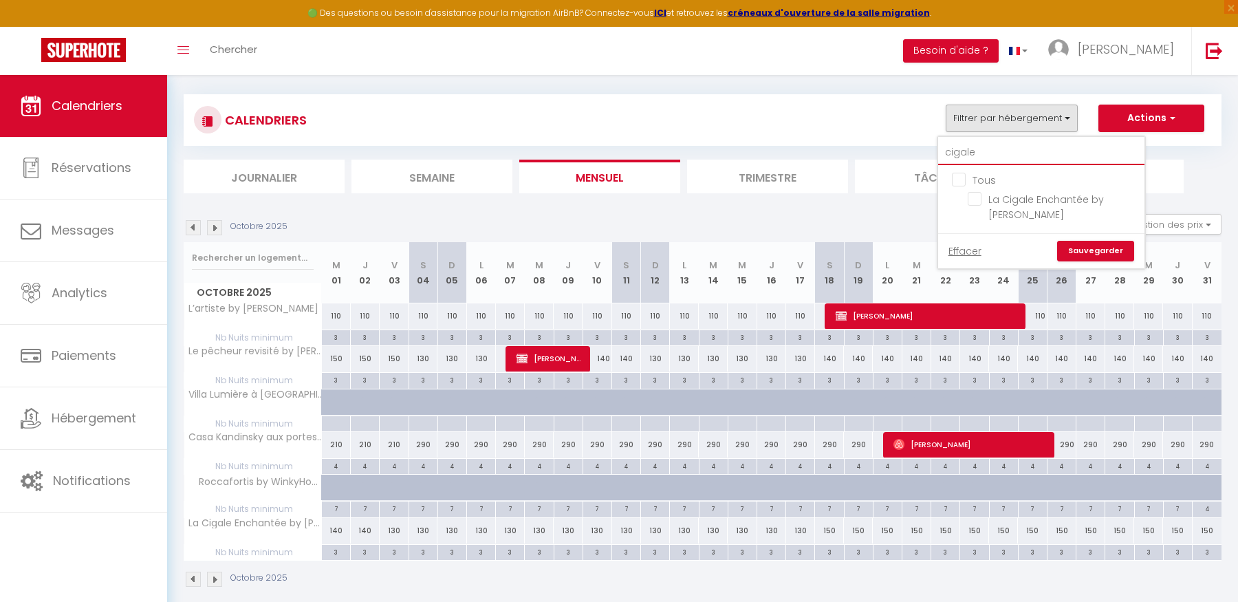
drag, startPoint x: 980, startPoint y: 149, endPoint x: 918, endPoint y: 152, distance: 62.7
click at [918, 152] on div "CALENDRIERS Filtrer par hébergement cigale Tous La Cigale Enchantée by [PERSON_…" at bounding box center [703, 143] width 1038 height 99
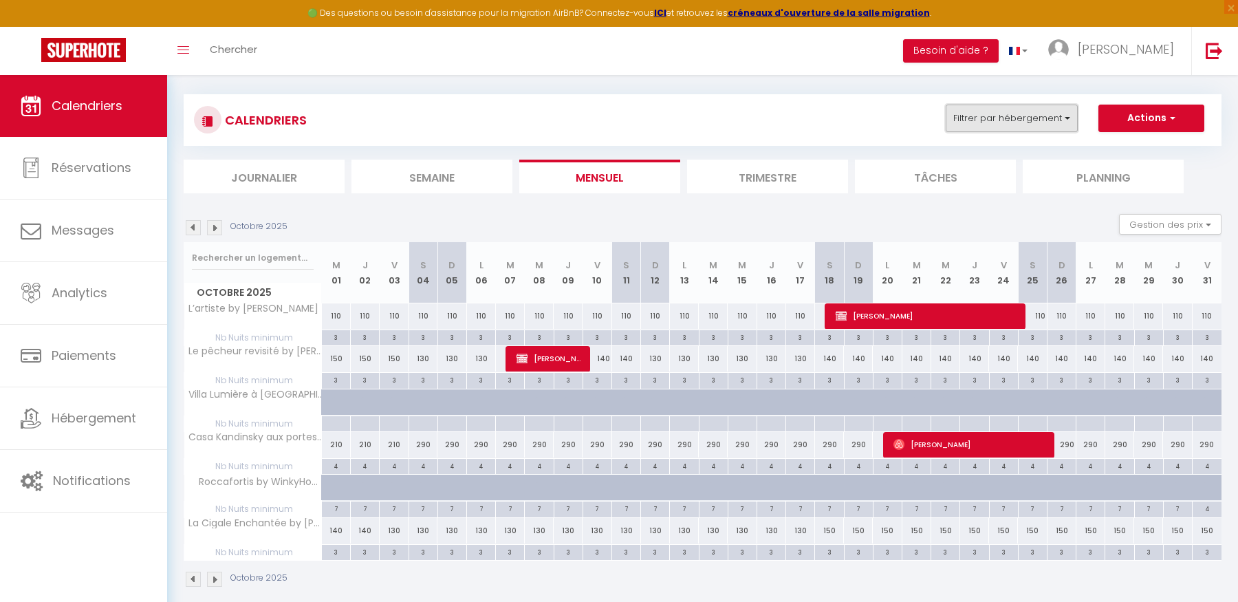
click at [971, 125] on button "Filtrer par hébergement" at bounding box center [1012, 119] width 132 height 28
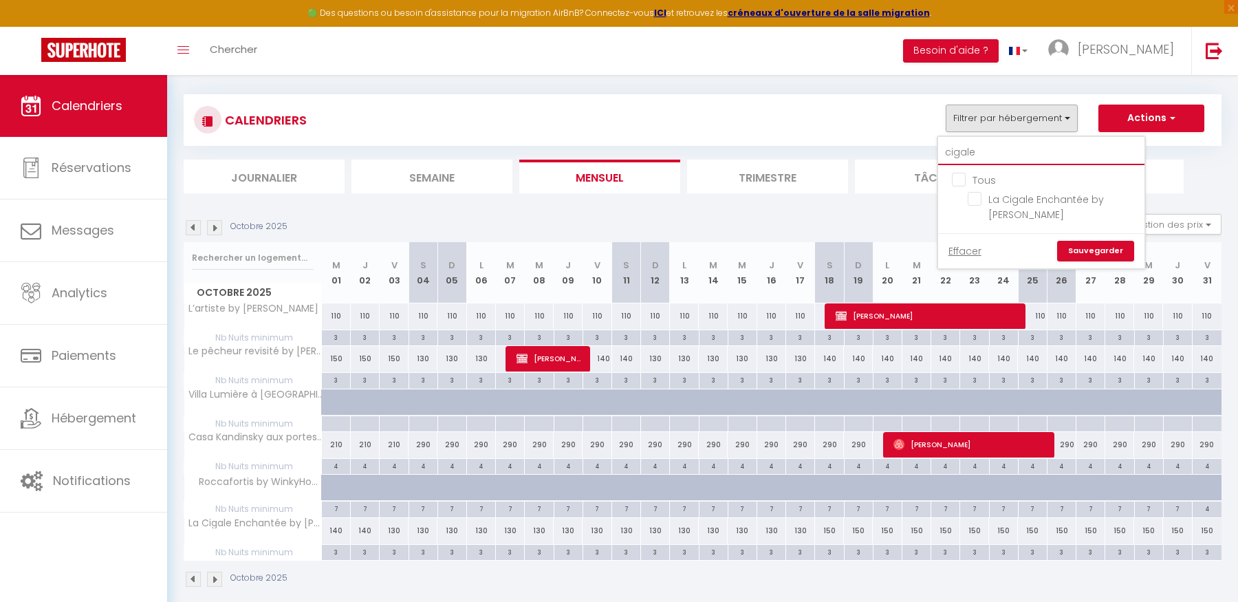
click at [983, 154] on input "cigale" at bounding box center [1041, 152] width 206 height 25
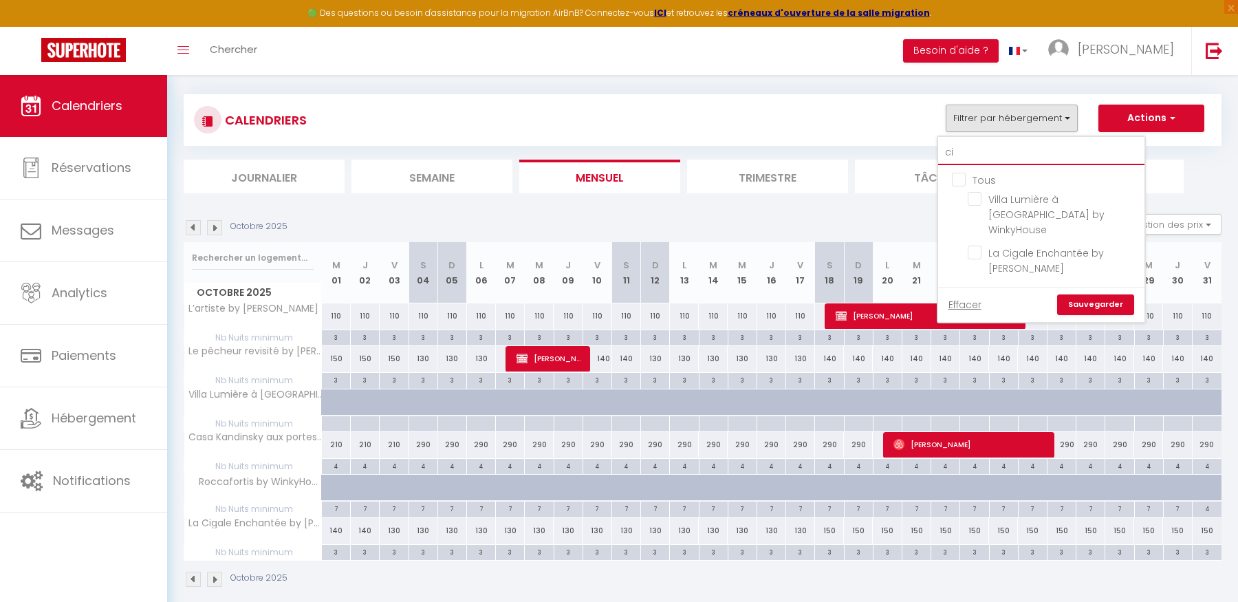
type input "c"
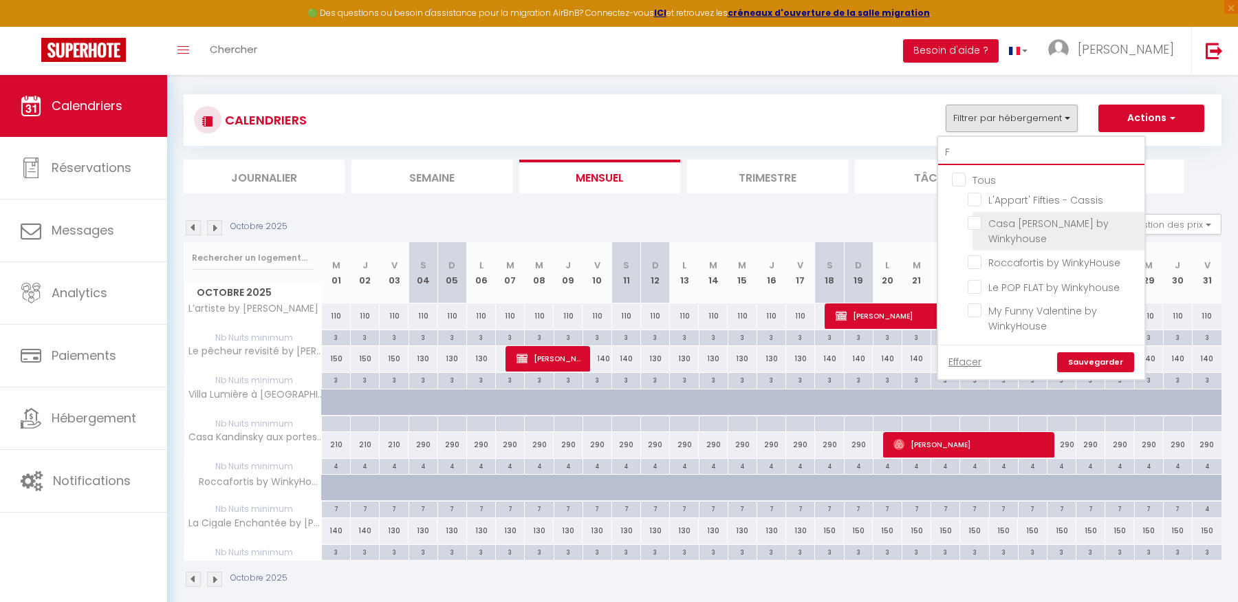
type input "F"
click at [972, 226] on input "Casa [PERSON_NAME] by Winkyhouse" at bounding box center [1054, 223] width 172 height 14
checkbox input "true"
click at [985, 152] on input "F" at bounding box center [1041, 152] width 206 height 25
checkbox input "false"
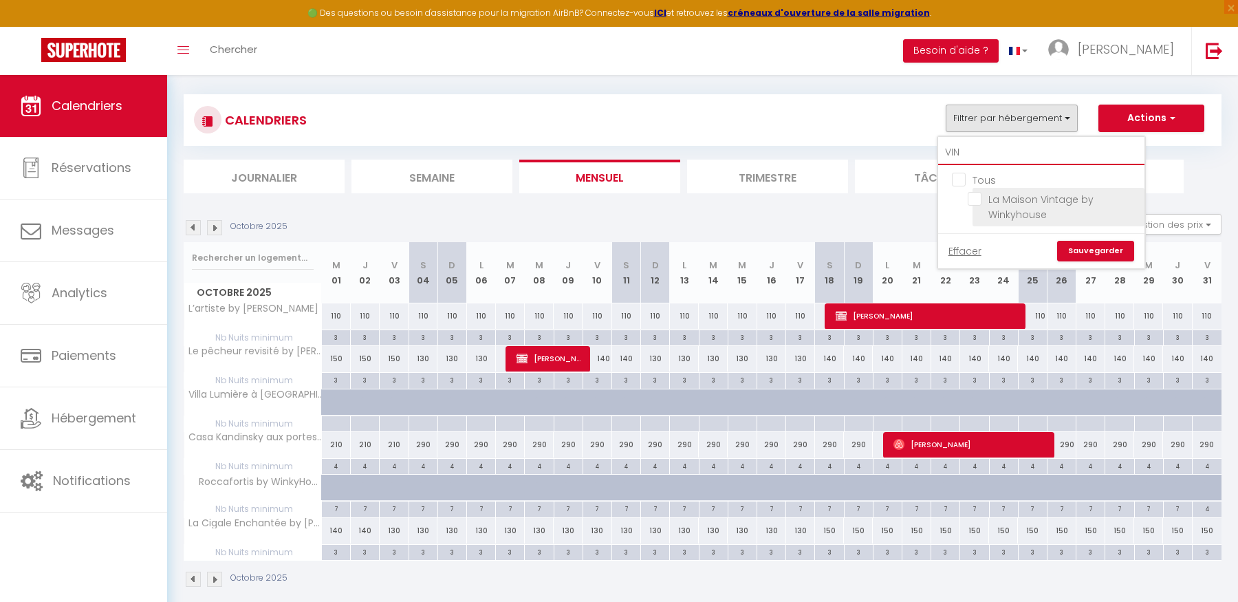
type input "VIN"
drag, startPoint x: 973, startPoint y: 199, endPoint x: 975, endPoint y: 175, distance: 24.2
click at [973, 199] on input "La Maison Vintage by Winkyhouse" at bounding box center [1054, 199] width 172 height 14
checkbox input "true"
click at [976, 153] on input "VIN" at bounding box center [1041, 152] width 206 height 25
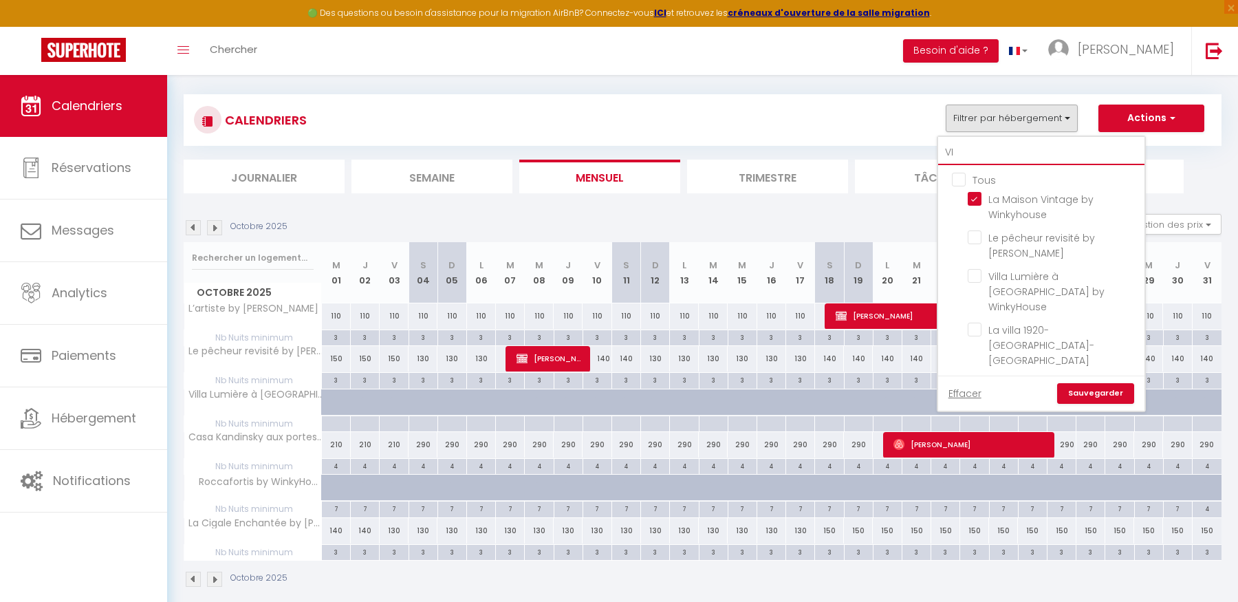
type input "V"
checkbox input "false"
checkbox input "true"
type input "C"
checkbox input "false"
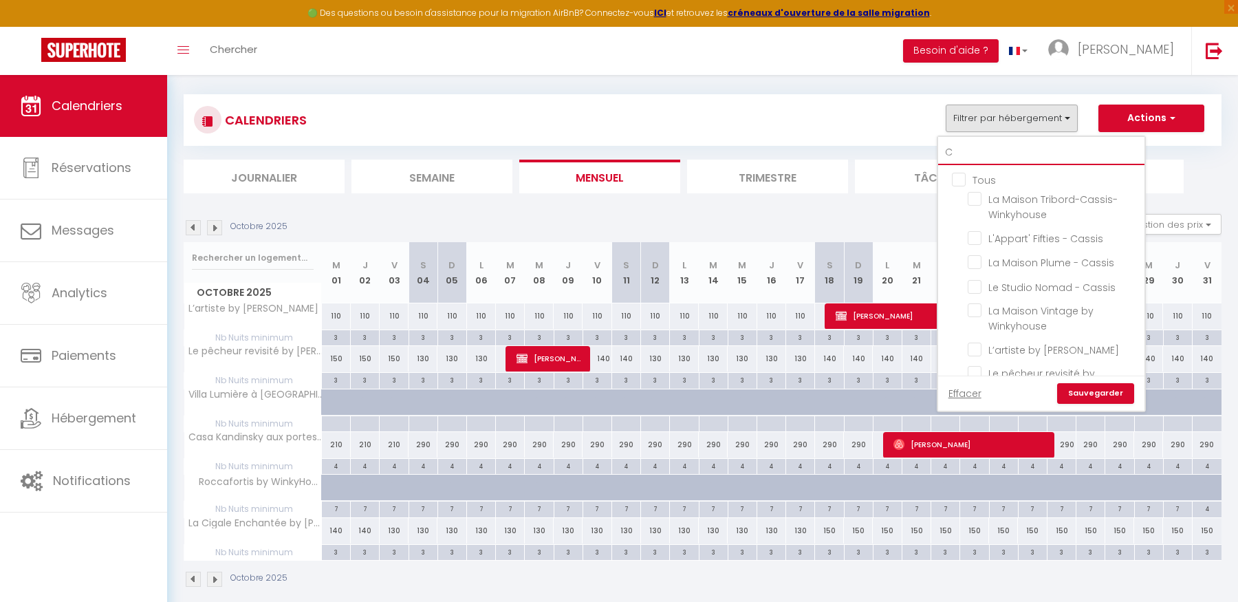
checkbox input "true"
checkbox input "false"
type input "CA"
checkbox input "true"
checkbox input "false"
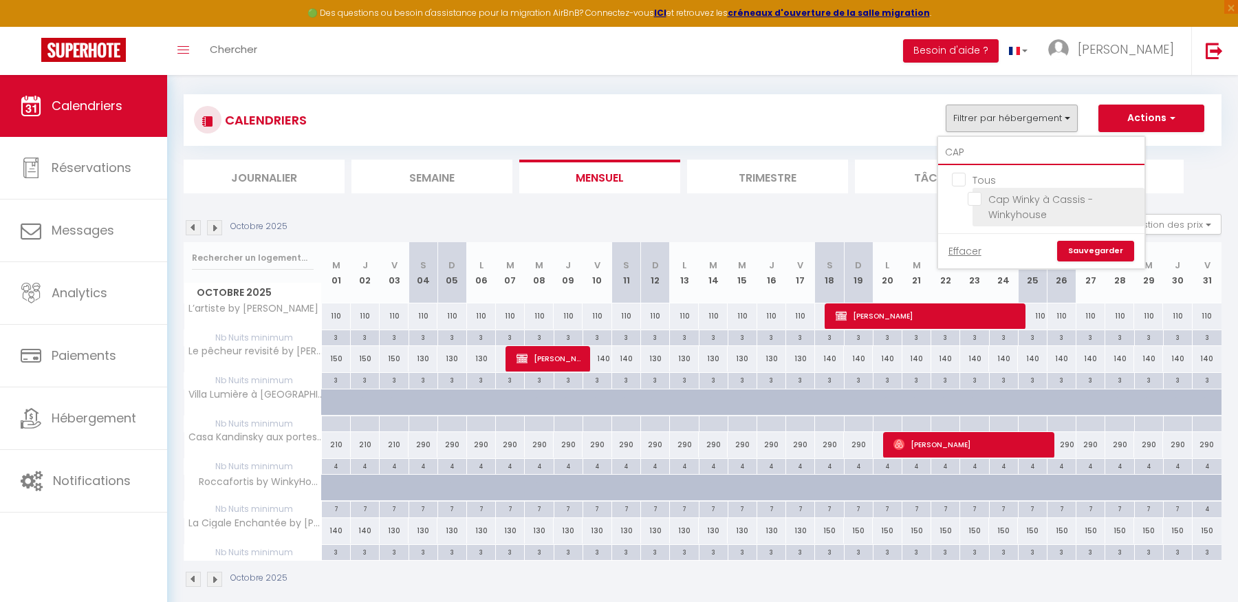
type input "CAP"
click at [977, 197] on input "Cap Winky à Cassis - Winkyhouse" at bounding box center [1054, 199] width 172 height 14
checkbox input "true"
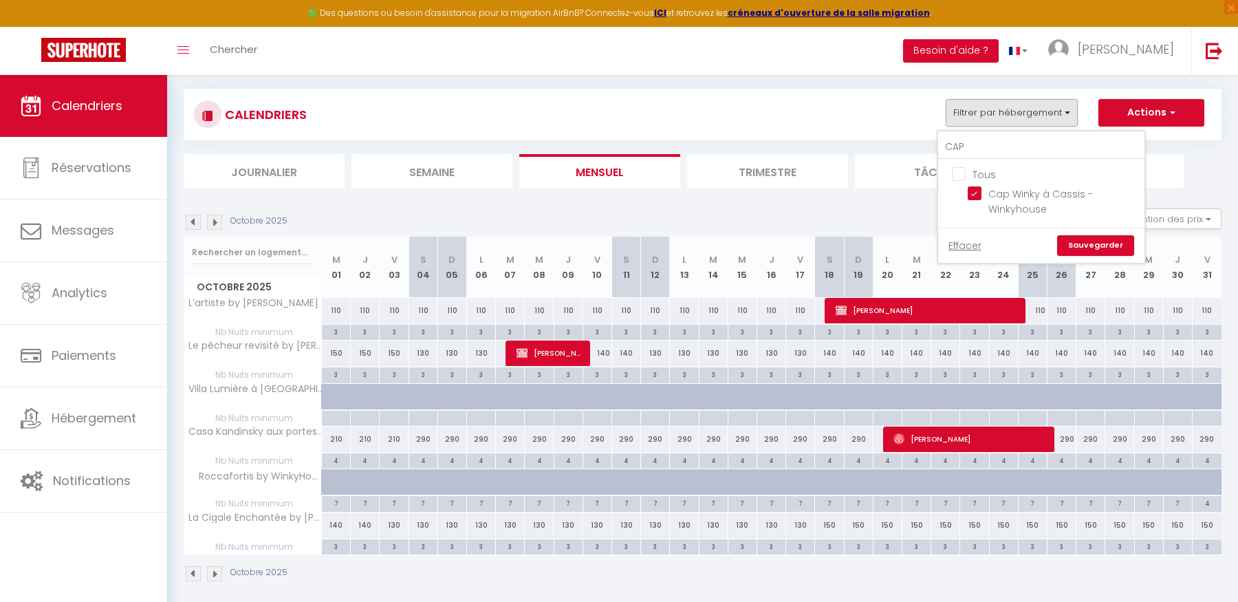
click at [1102, 247] on link "Sauvegarder" at bounding box center [1095, 245] width 77 height 21
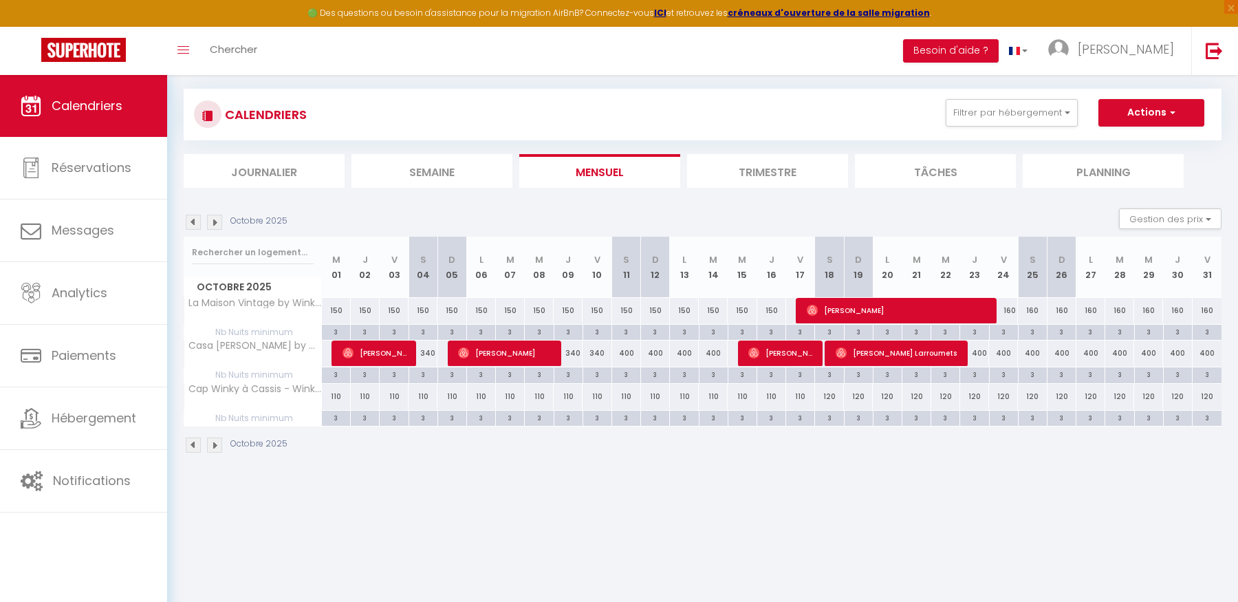
click at [192, 220] on img at bounding box center [193, 222] width 15 height 15
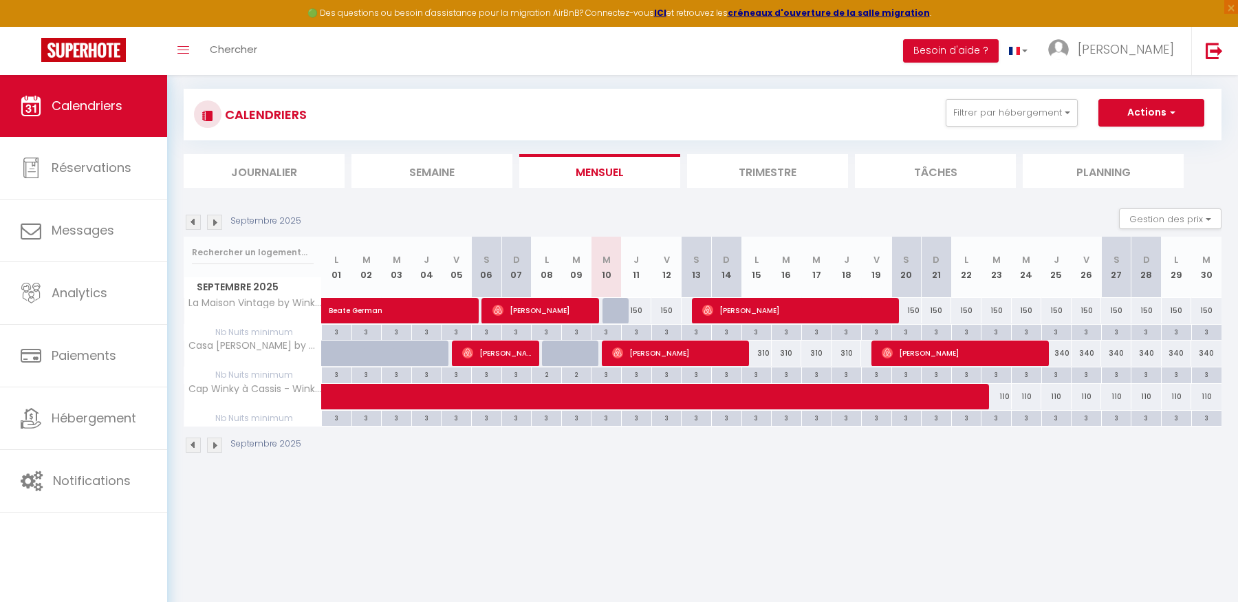
click at [192, 220] on img at bounding box center [193, 222] width 15 height 15
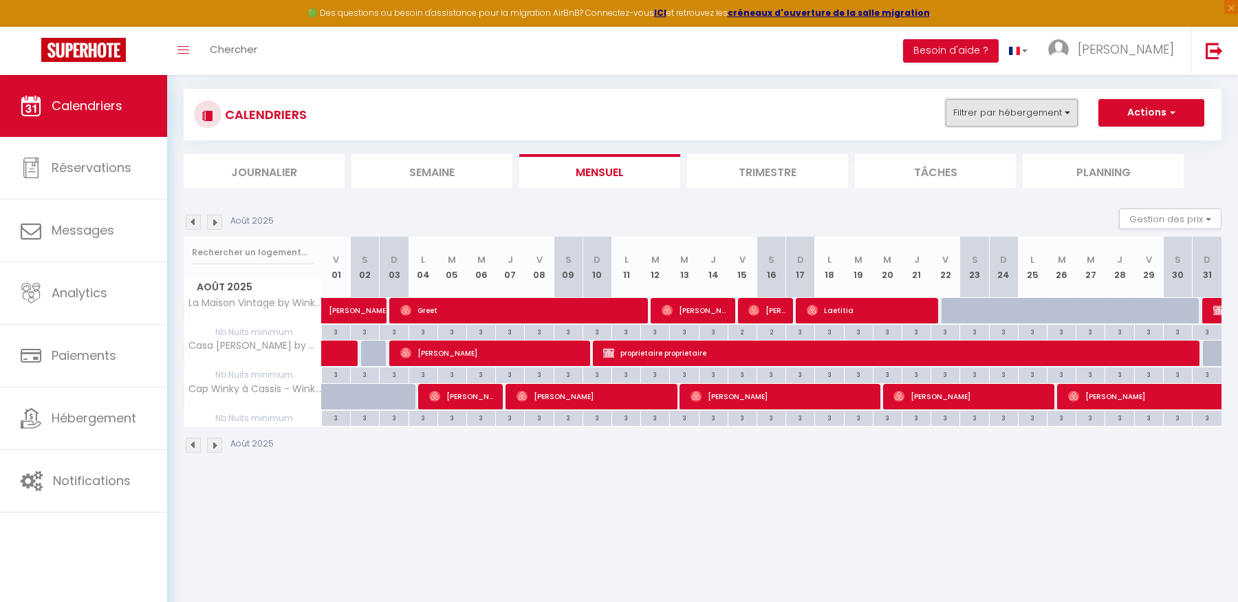
click at [1029, 107] on button "Filtrer par hébergement" at bounding box center [1012, 113] width 132 height 28
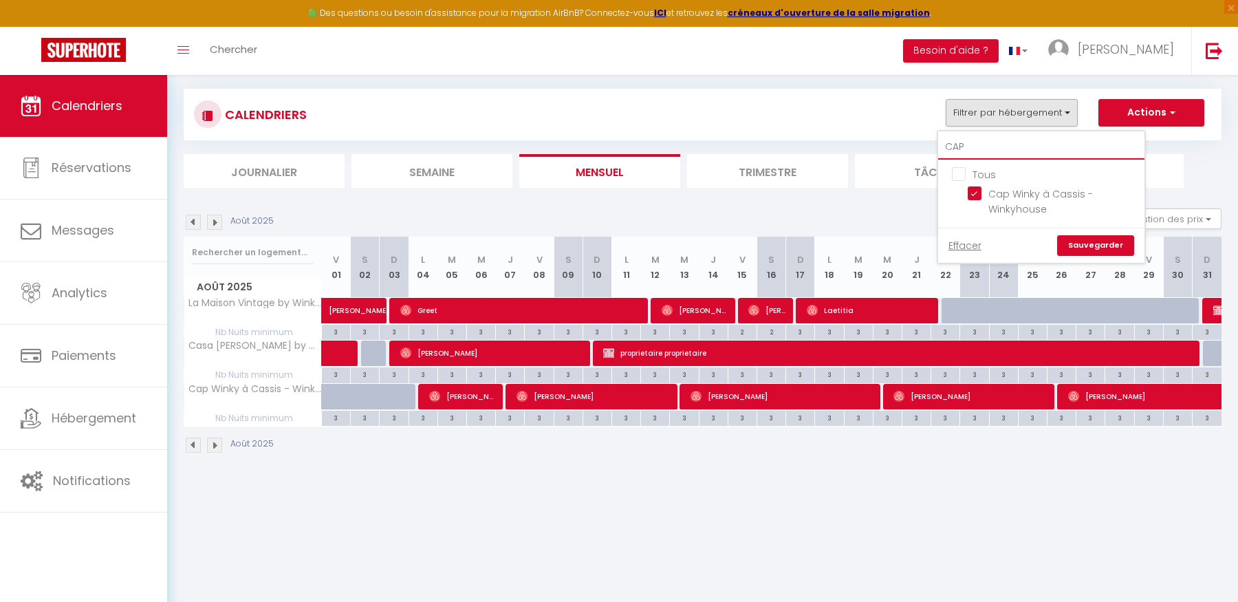
click at [978, 152] on input "CAP" at bounding box center [1041, 147] width 206 height 25
type input "CA"
checkbox input "false"
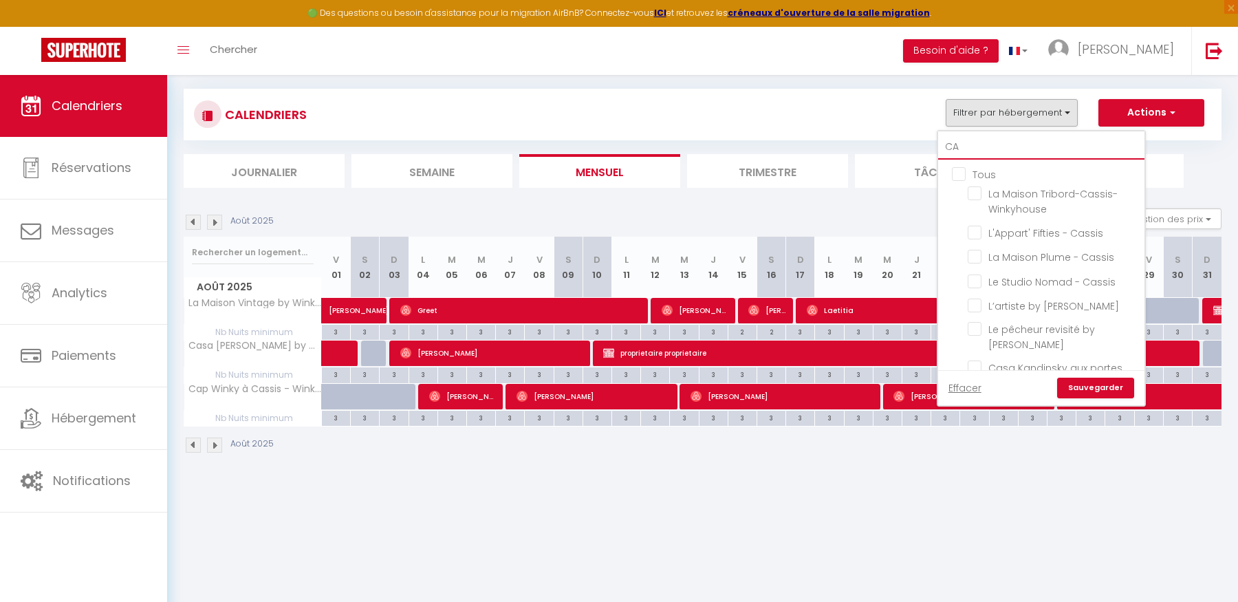
type input "C"
checkbox input "false"
checkbox input "true"
checkbox input "false"
checkbox input "true"
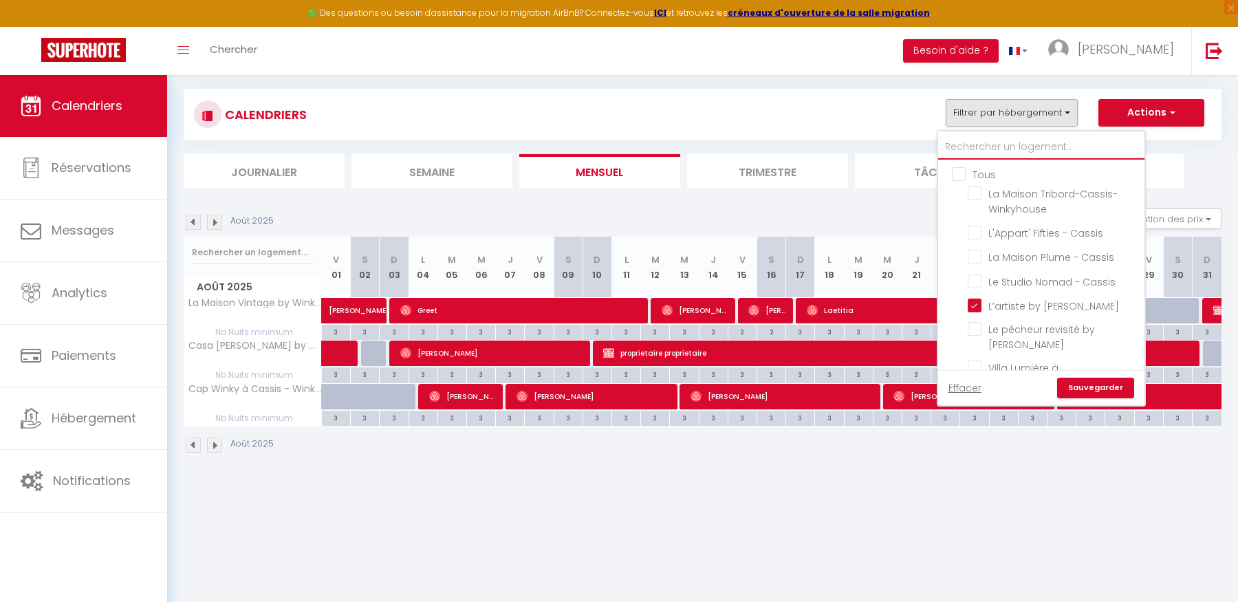
checkbox input "true"
checkbox input "false"
checkbox input "true"
checkbox input "false"
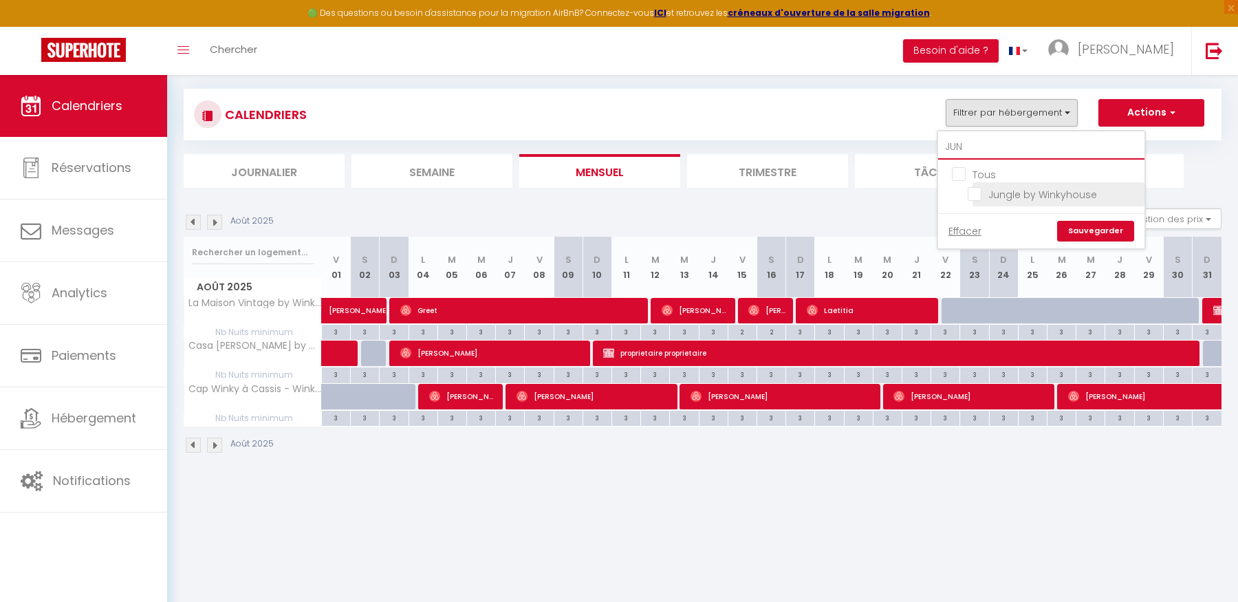
type input "JUN"
click at [980, 193] on input "Jungle by Winkyhouse" at bounding box center [1054, 193] width 172 height 14
checkbox input "true"
click at [1000, 149] on input "JUN" at bounding box center [1041, 147] width 206 height 25
type input "J"
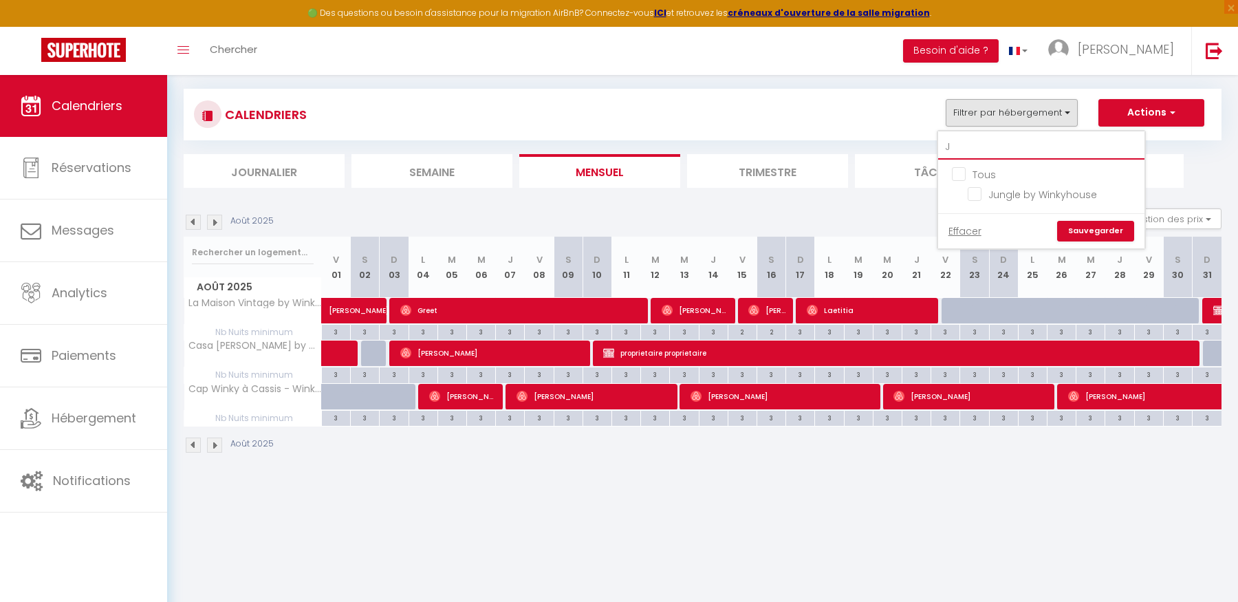
checkbox input "false"
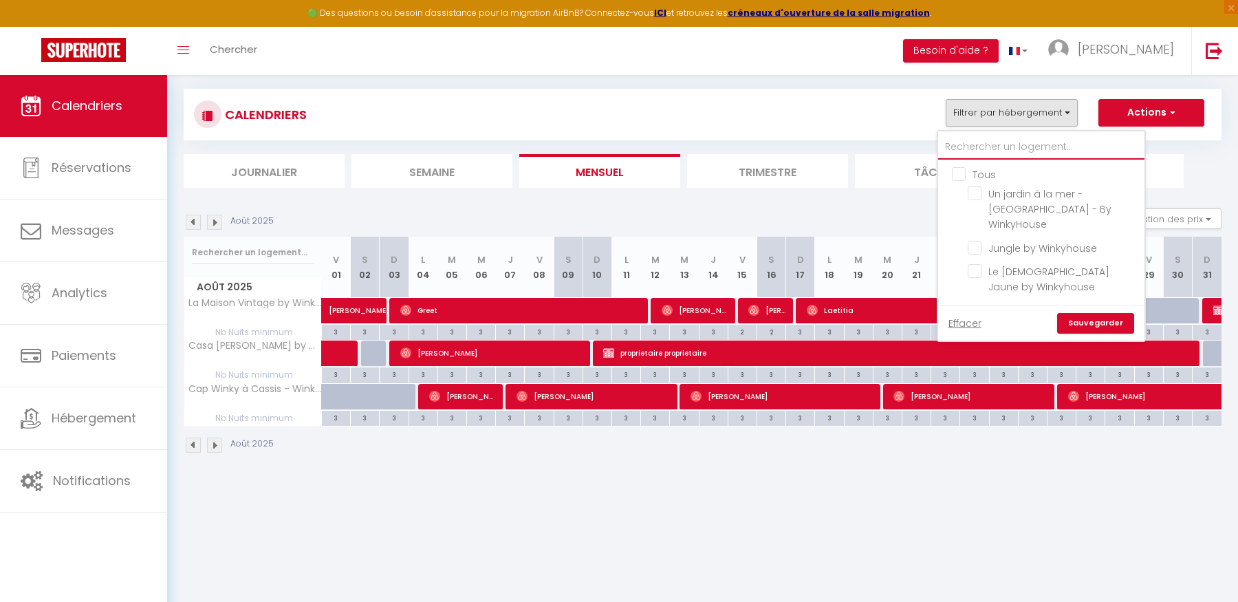
checkbox input "false"
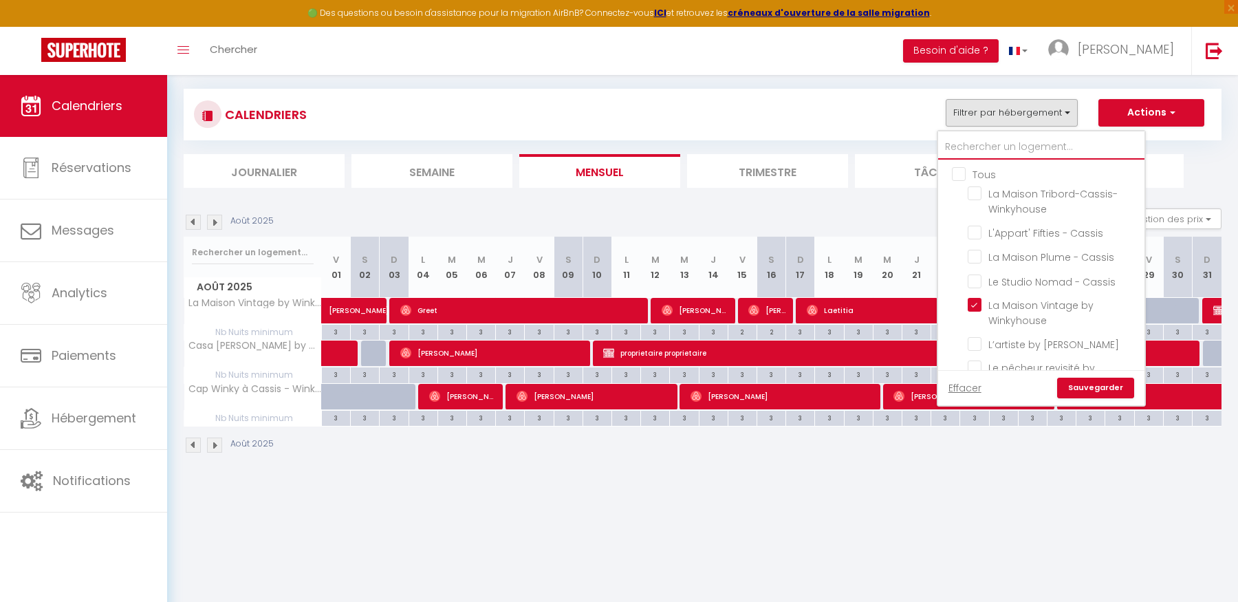
type input "R"
checkbox input "false"
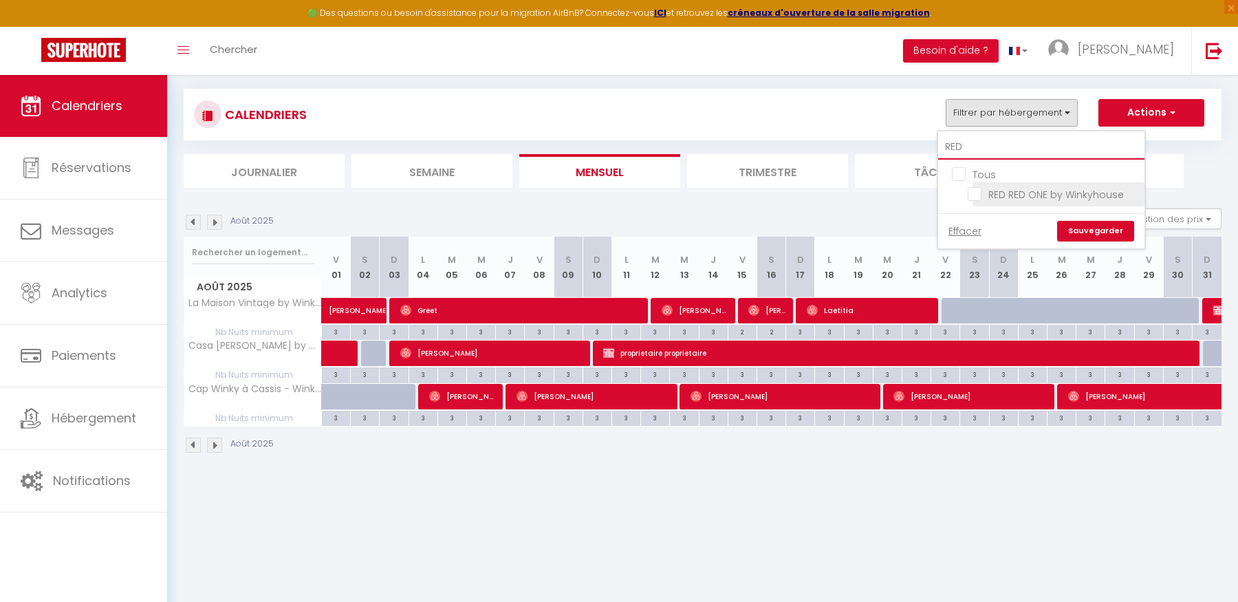
type input "RED"
click at [981, 192] on input "RED RED ONE by Winkyhouse" at bounding box center [1054, 193] width 172 height 14
checkbox input "true"
click at [1096, 228] on link "Sauvegarder" at bounding box center [1095, 231] width 77 height 21
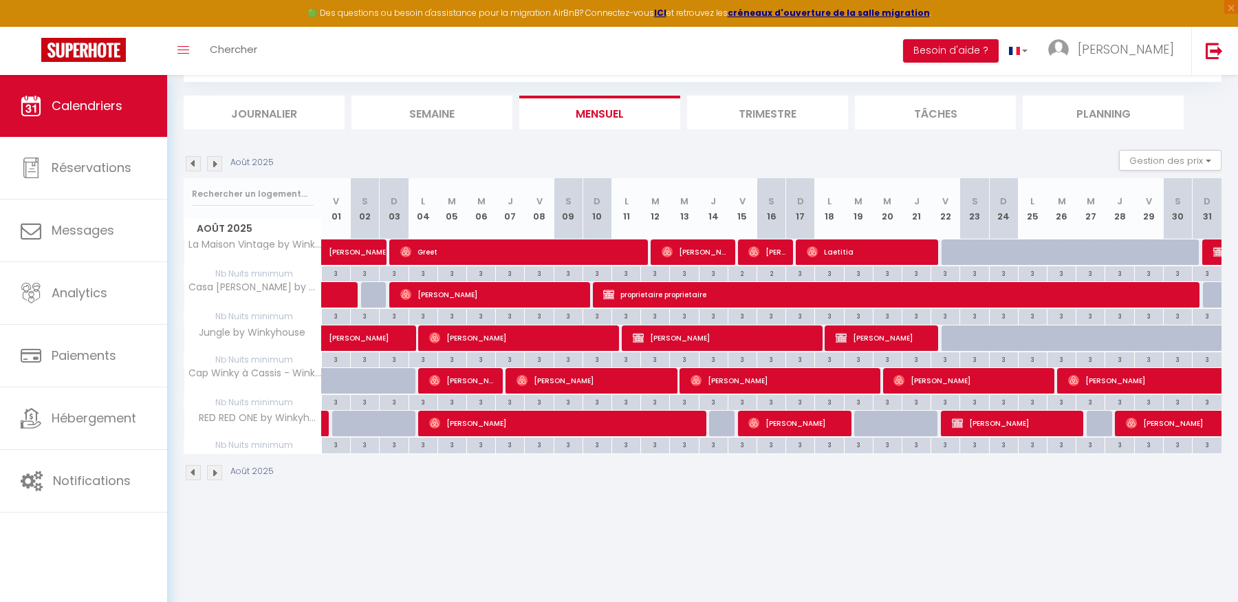
scroll to position [75, 0]
